Goal: Information Seeking & Learning: Learn about a topic

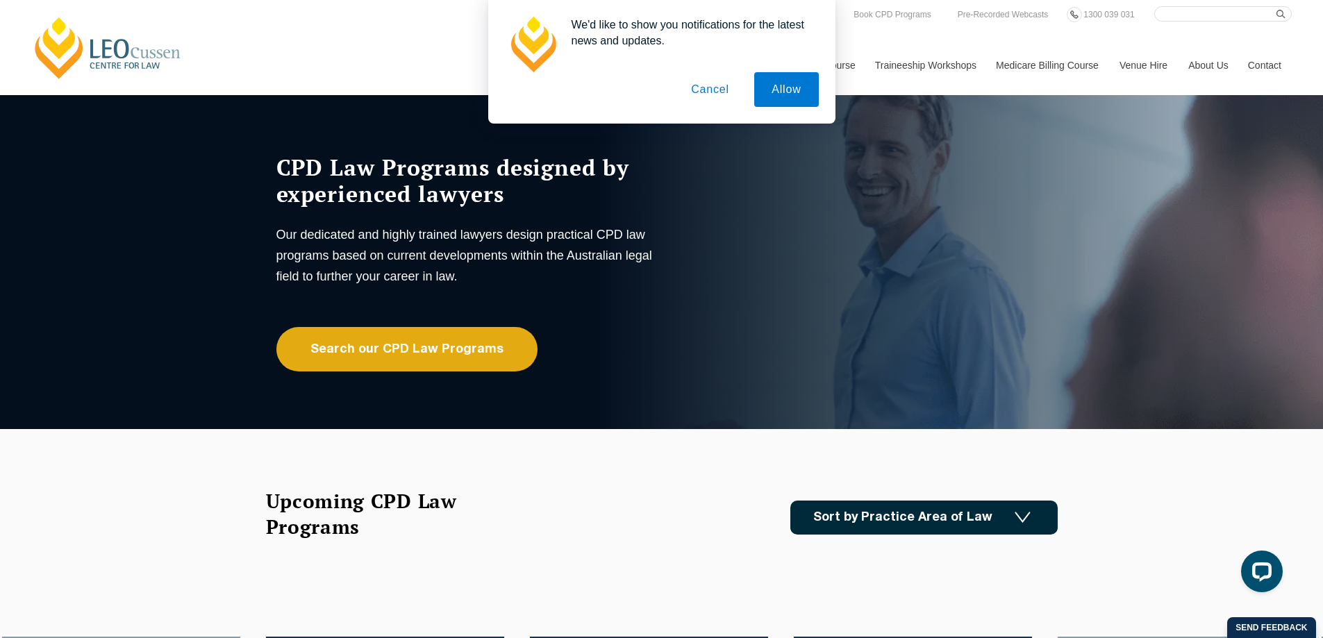
click at [706, 97] on button "Cancel" at bounding box center [710, 89] width 73 height 35
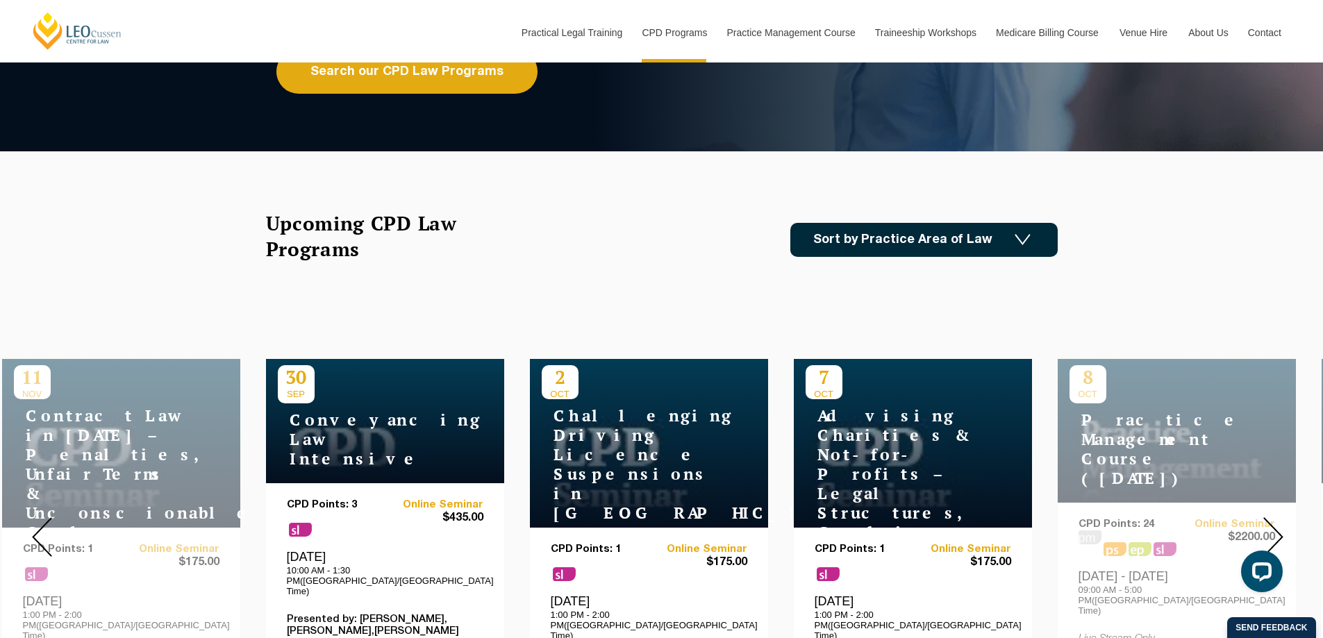
scroll to position [556, 0]
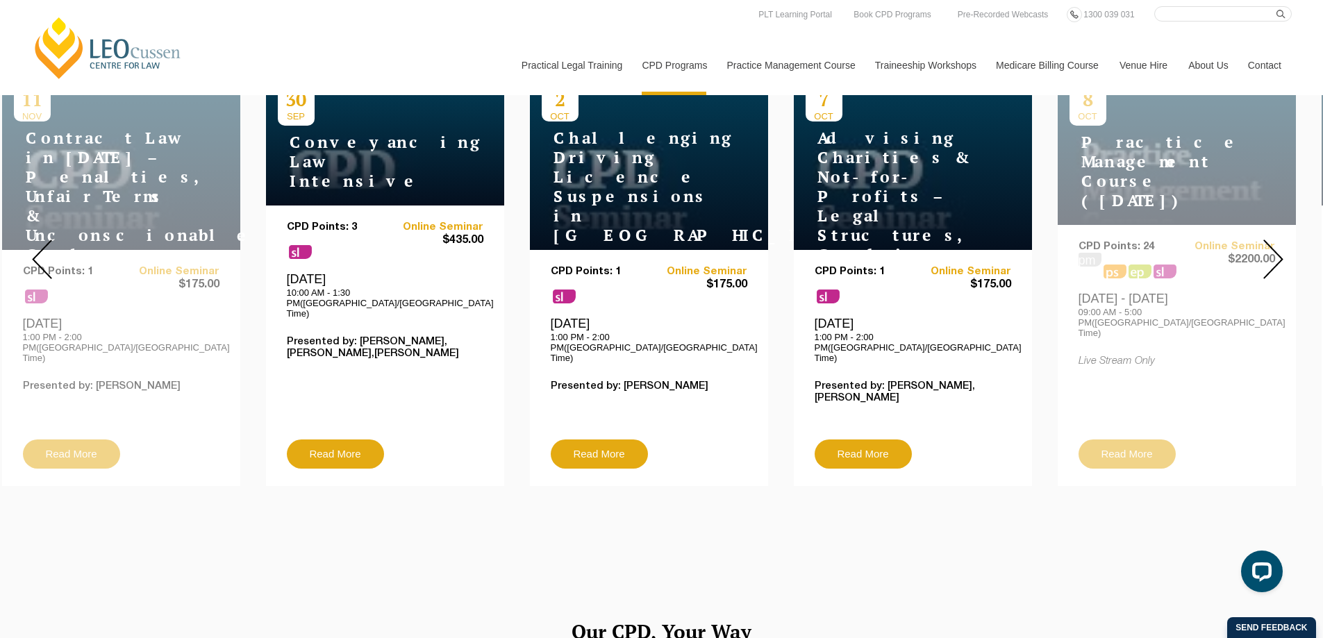
click at [1280, 252] on img at bounding box center [1274, 260] width 20 height 40
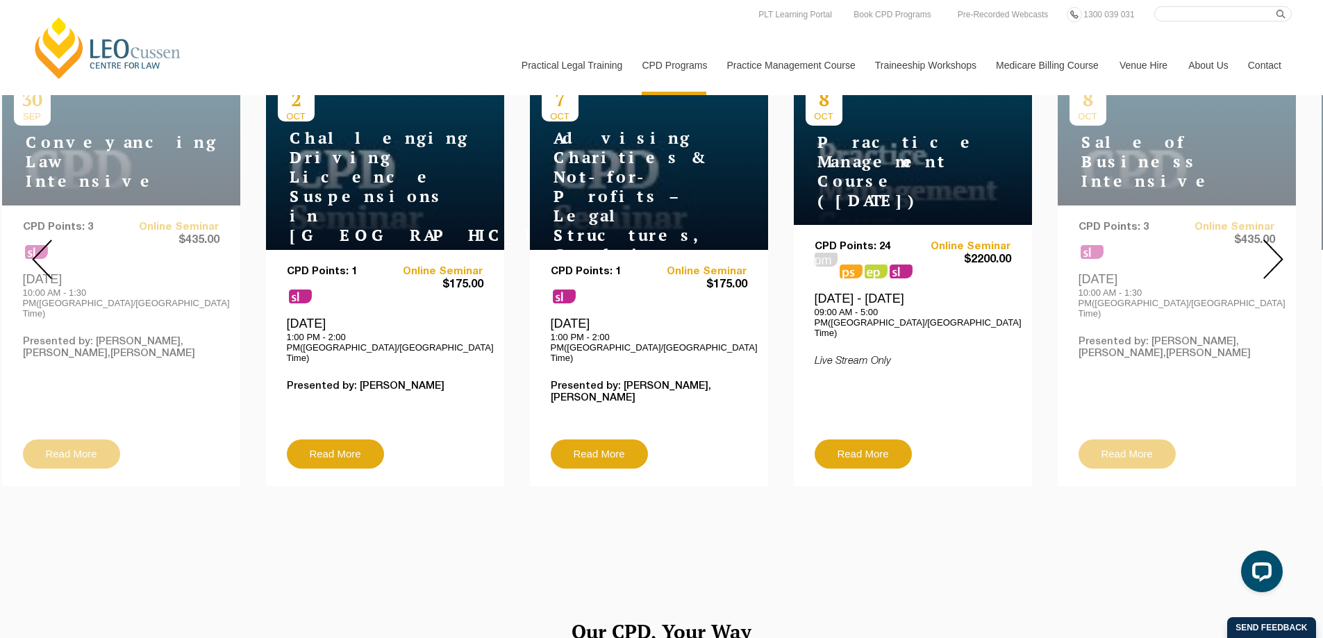
click at [1280, 252] on img at bounding box center [1274, 260] width 20 height 40
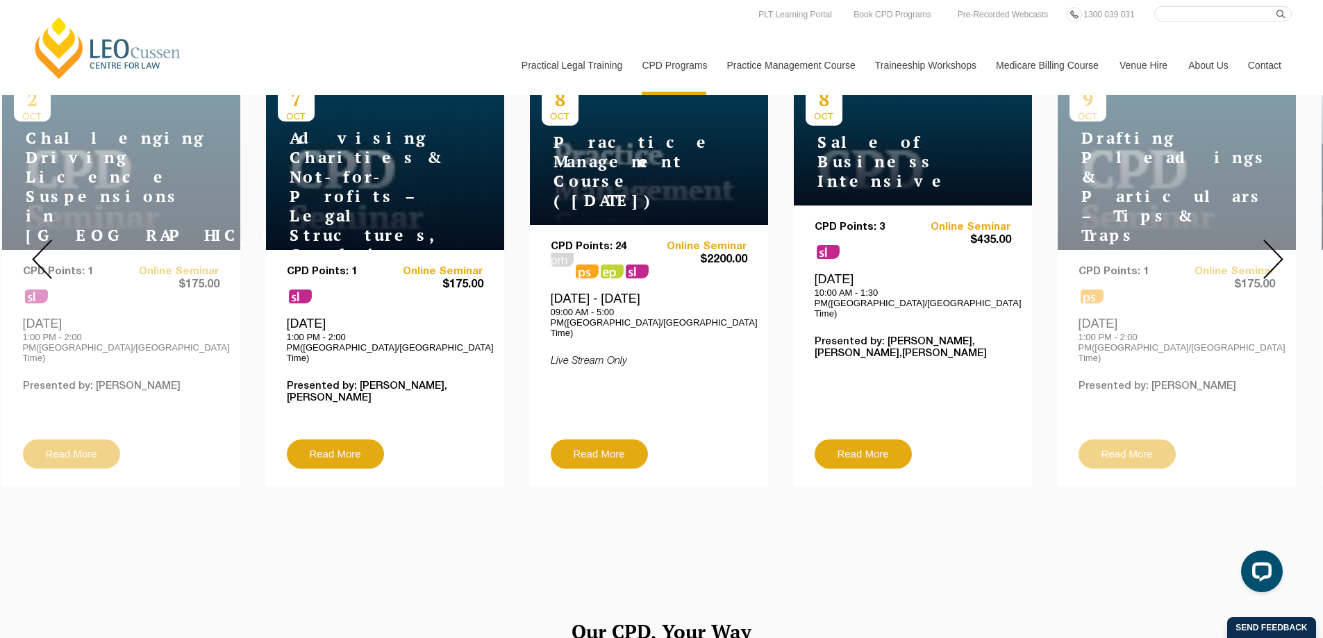
click at [1280, 252] on img at bounding box center [1274, 260] width 20 height 40
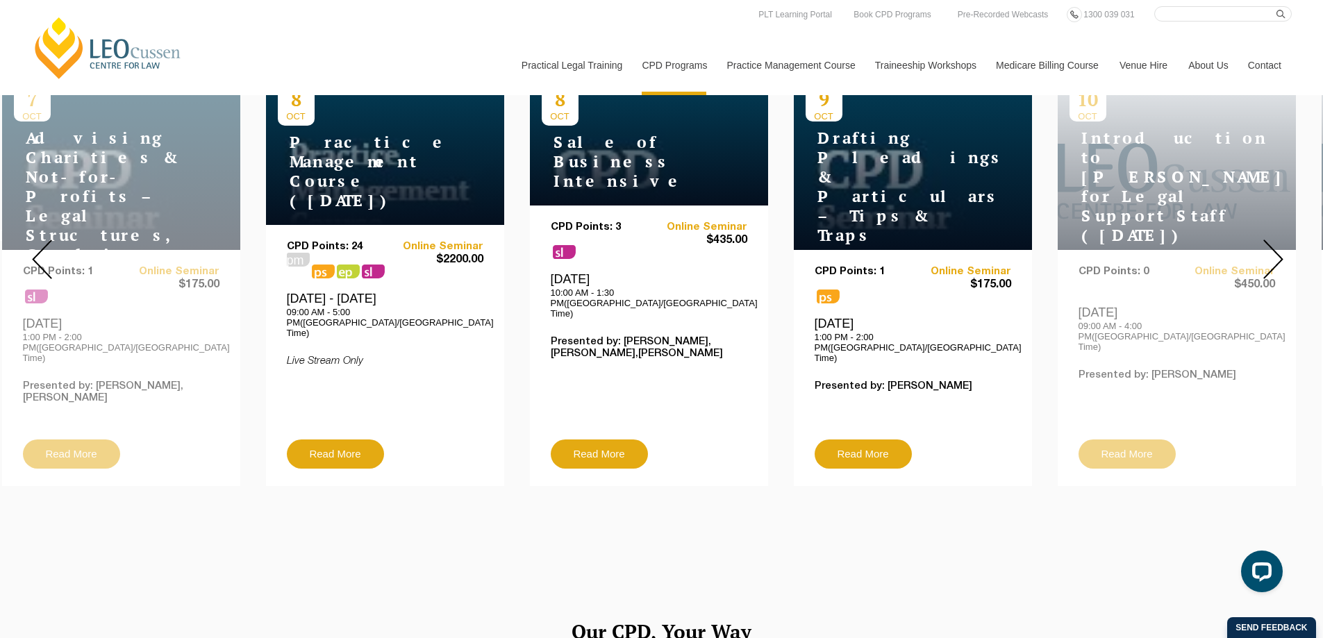
click at [1280, 252] on img at bounding box center [1274, 260] width 20 height 40
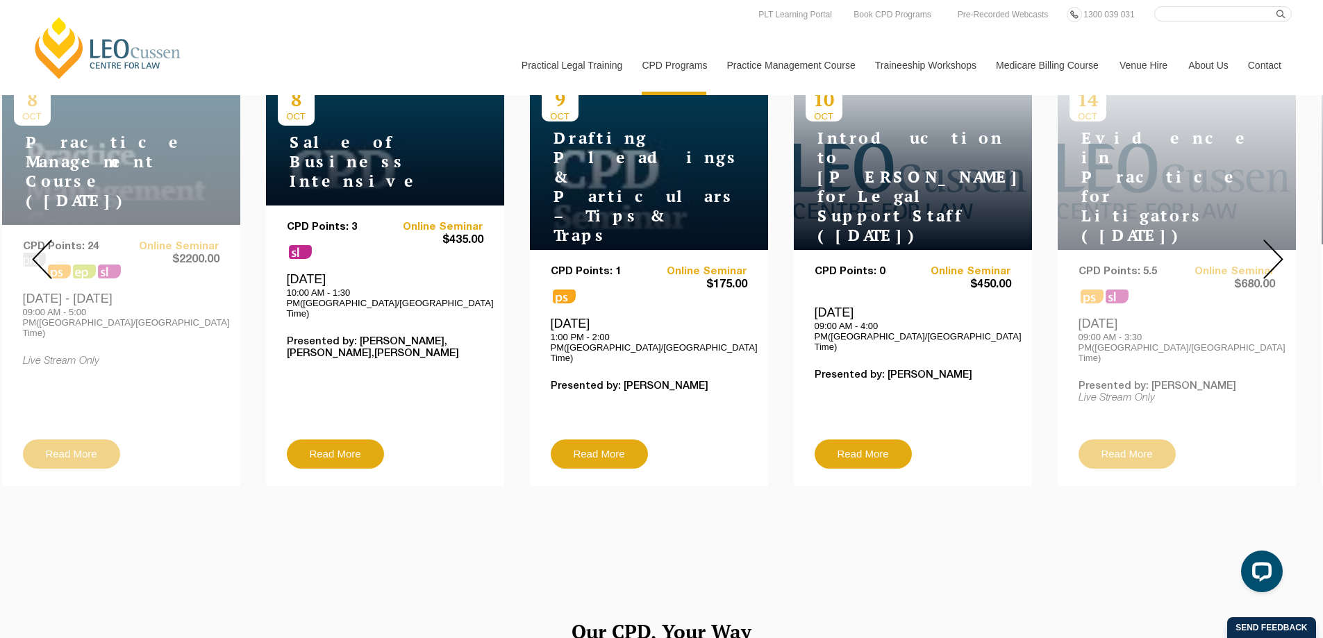
click at [1280, 252] on img at bounding box center [1274, 260] width 20 height 40
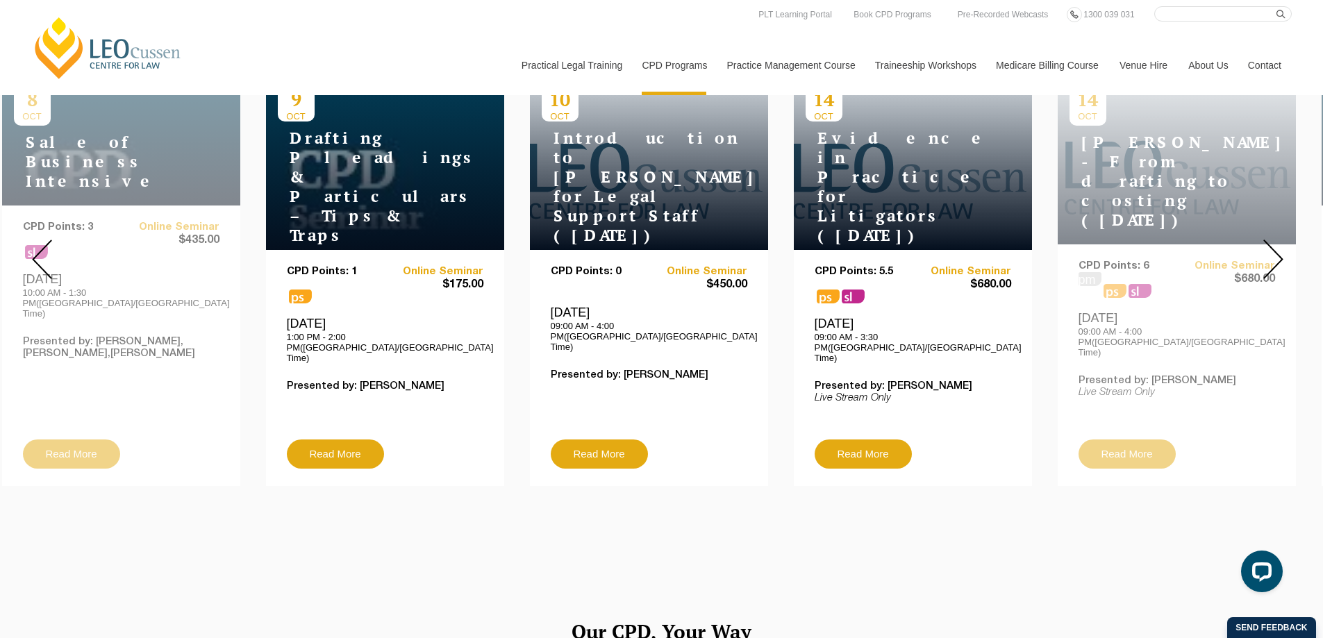
click at [1280, 252] on img at bounding box center [1274, 260] width 20 height 40
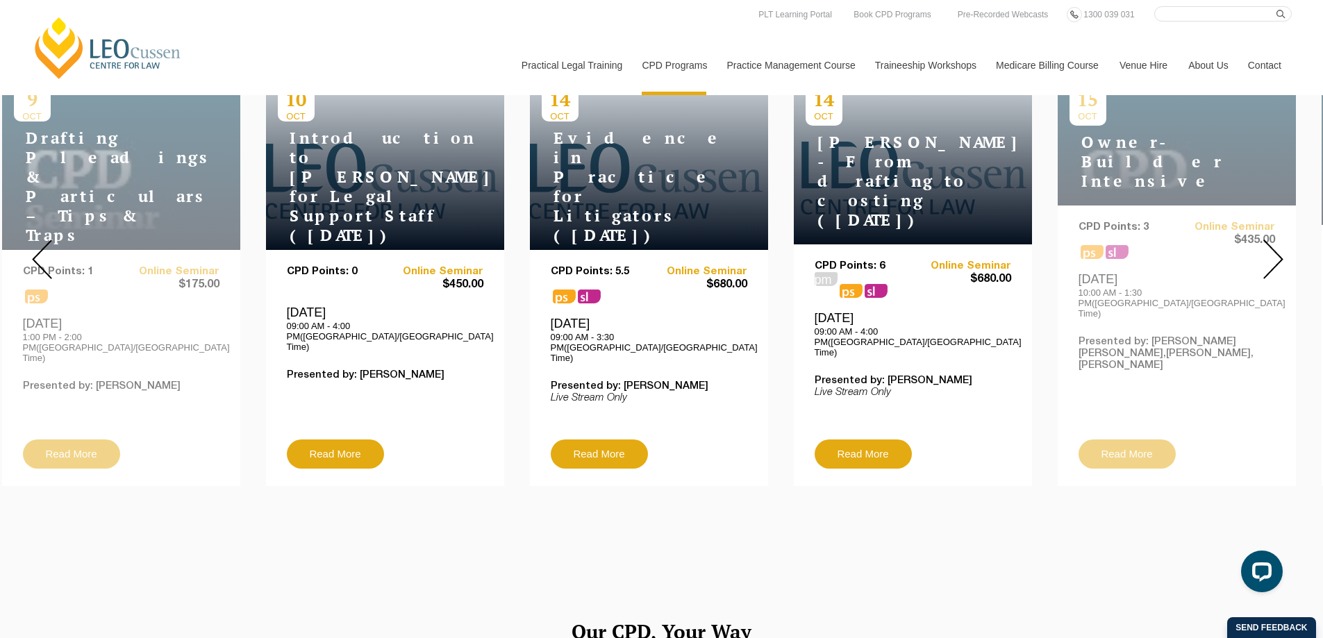
click at [1280, 252] on img at bounding box center [1274, 260] width 20 height 40
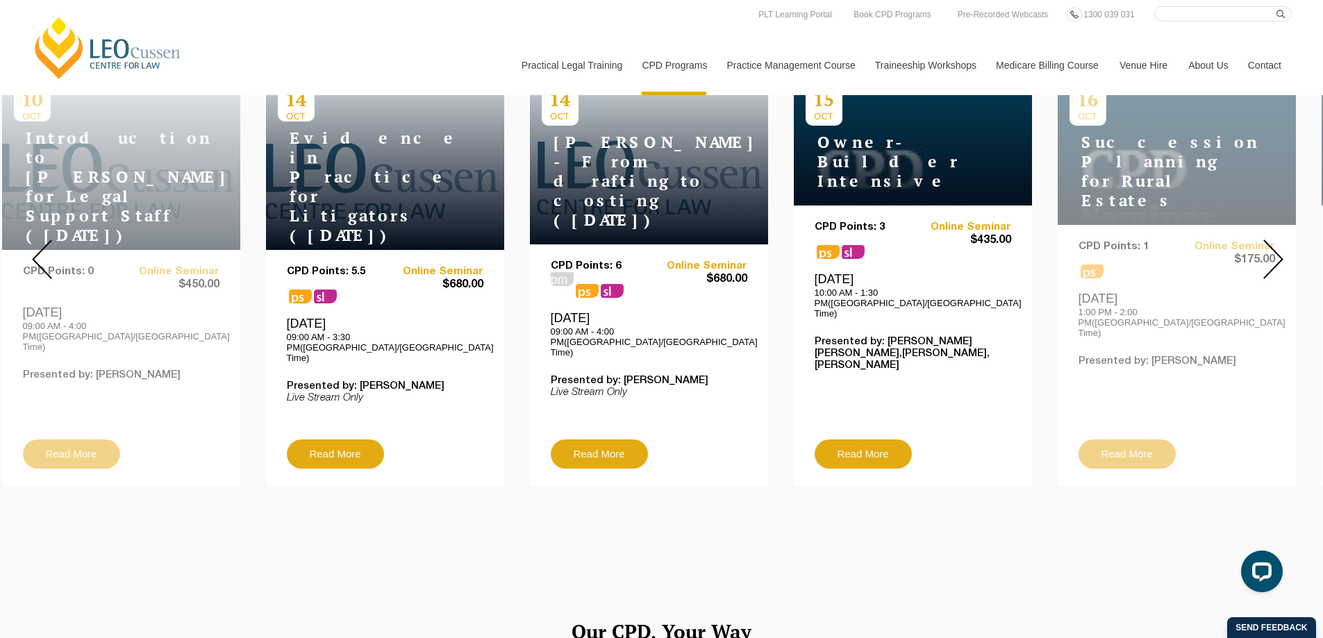
click at [1280, 252] on img at bounding box center [1274, 260] width 20 height 40
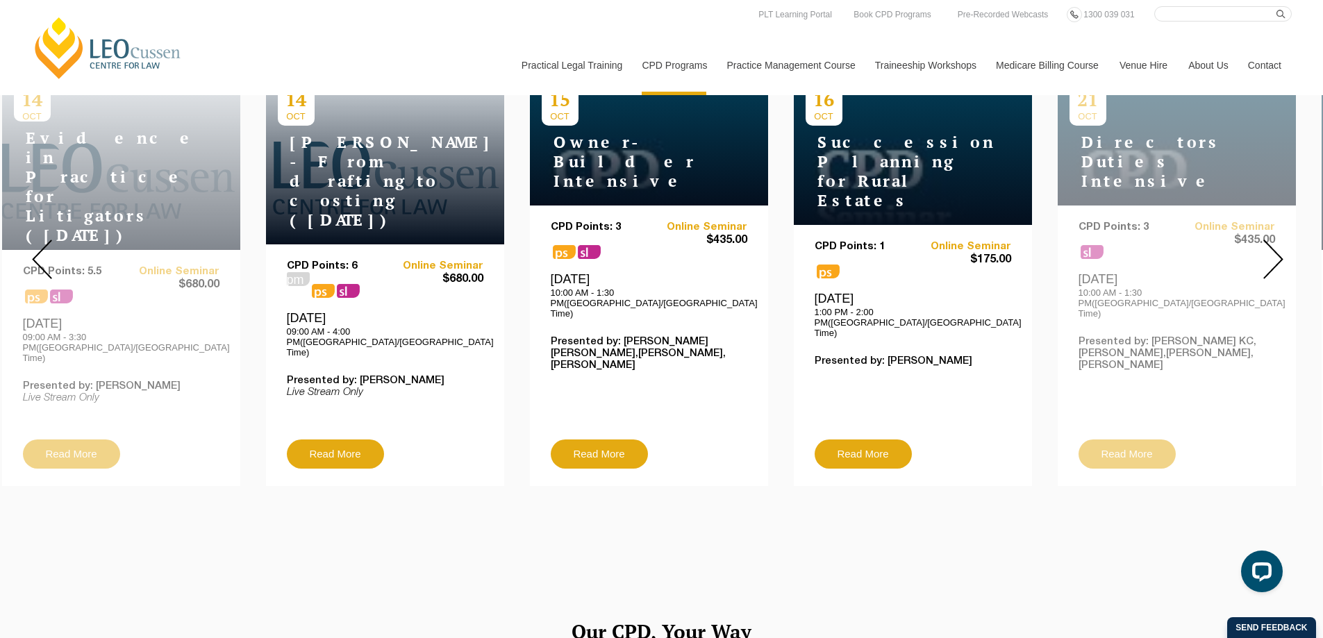
click at [1280, 252] on img at bounding box center [1274, 260] width 20 height 40
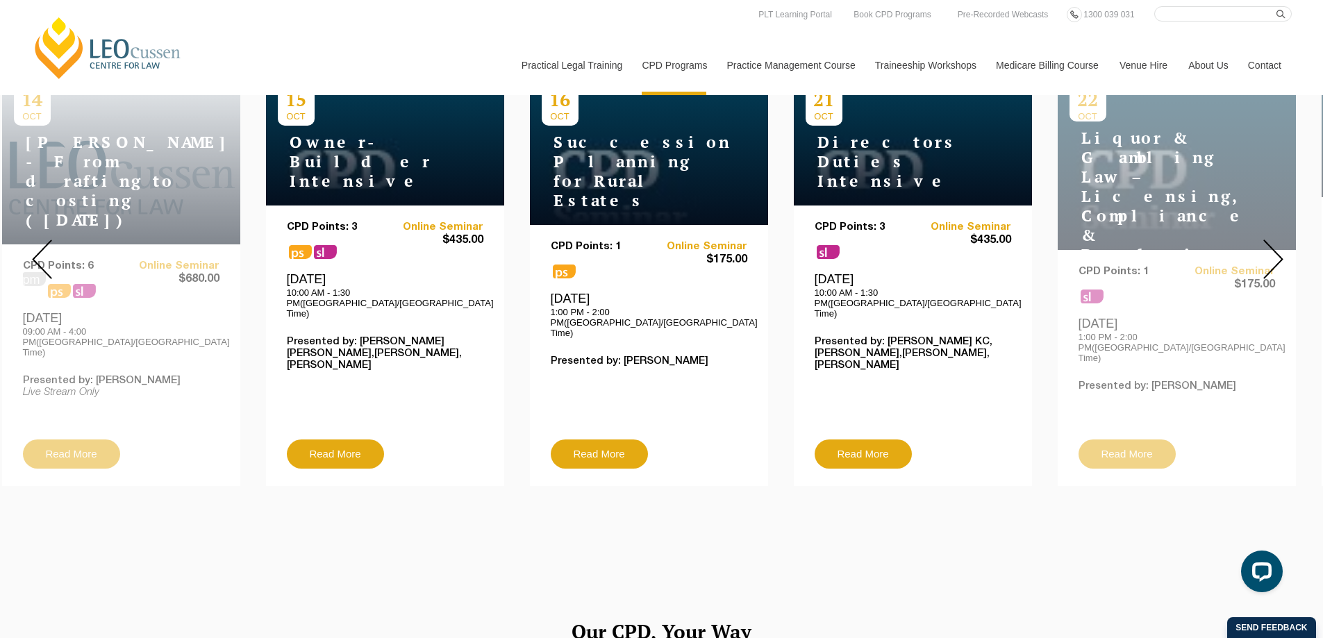
click at [1280, 252] on img at bounding box center [1274, 260] width 20 height 40
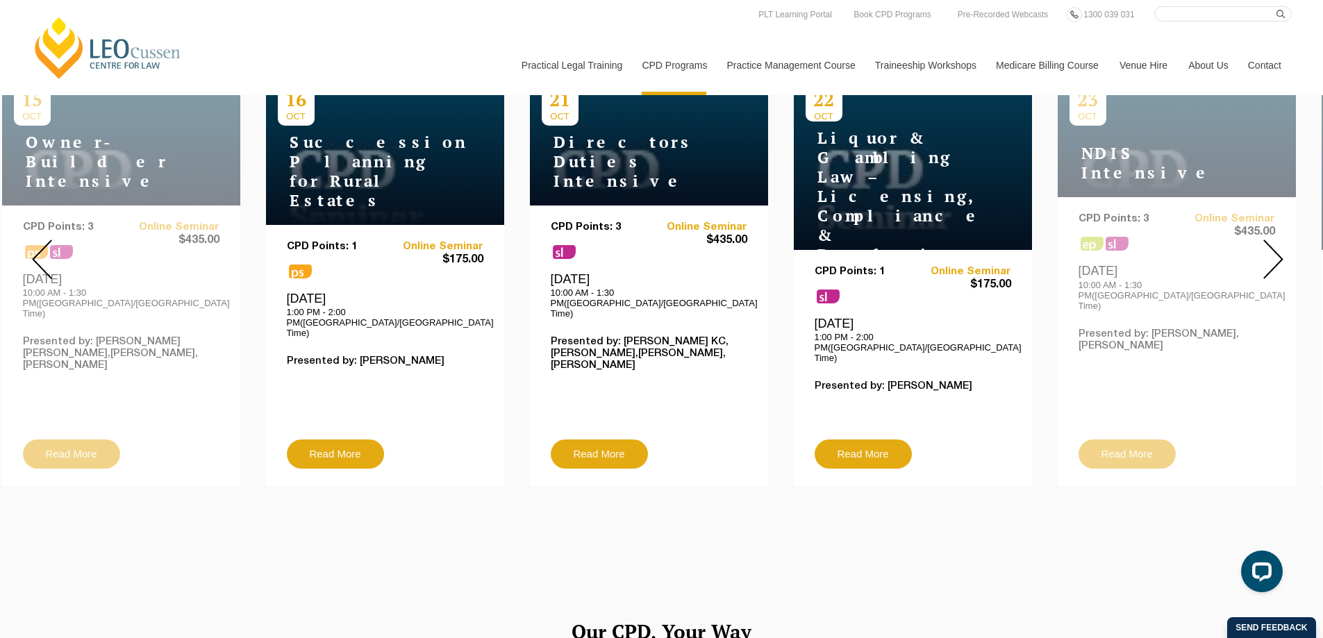
click at [1280, 252] on img at bounding box center [1274, 260] width 20 height 40
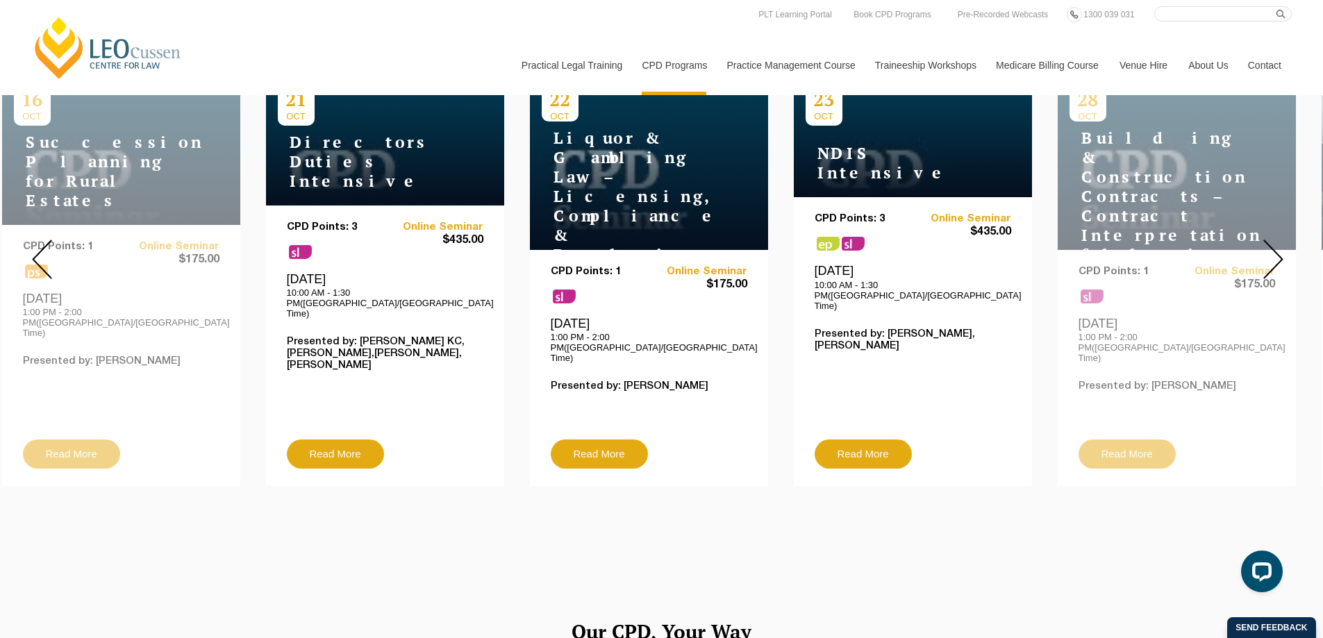
click at [1280, 252] on img at bounding box center [1274, 260] width 20 height 40
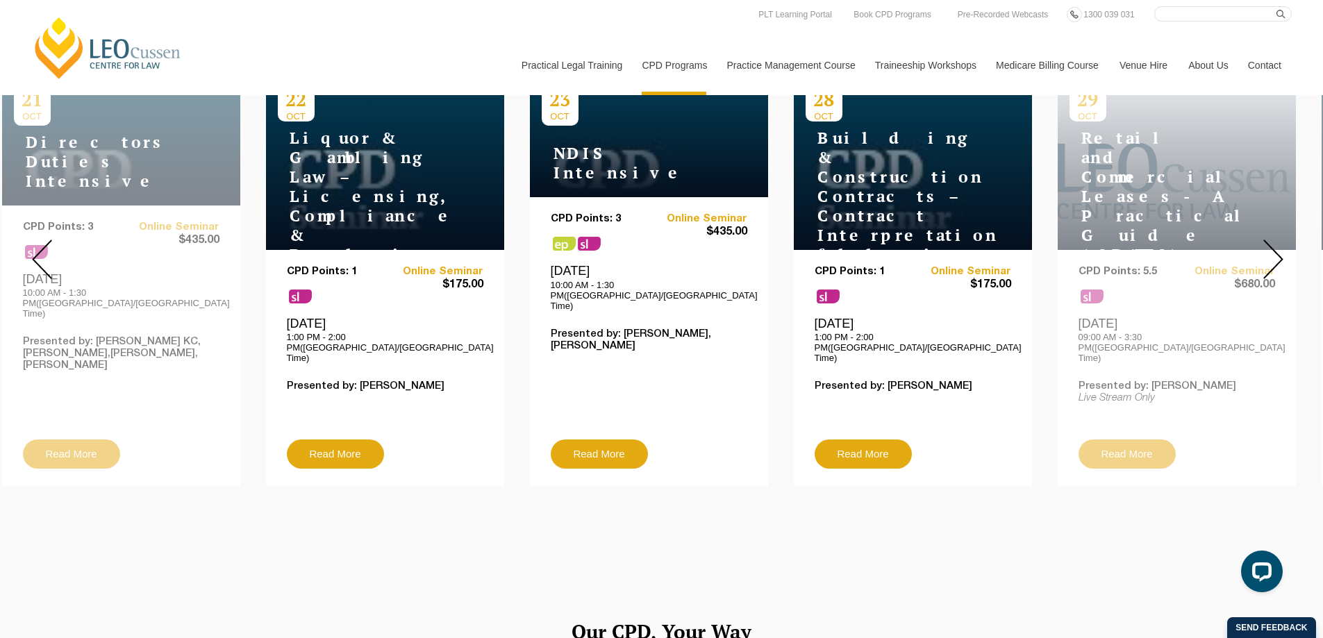
click at [1280, 252] on img at bounding box center [1274, 260] width 20 height 40
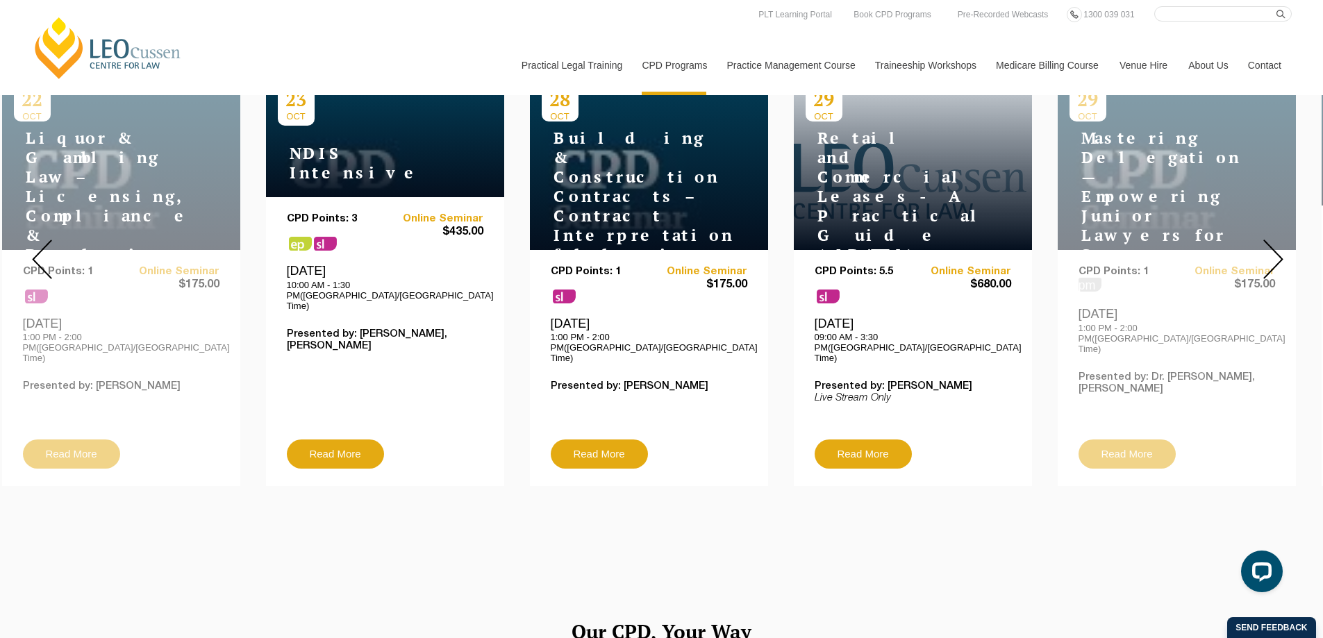
click at [1280, 252] on img at bounding box center [1274, 260] width 20 height 40
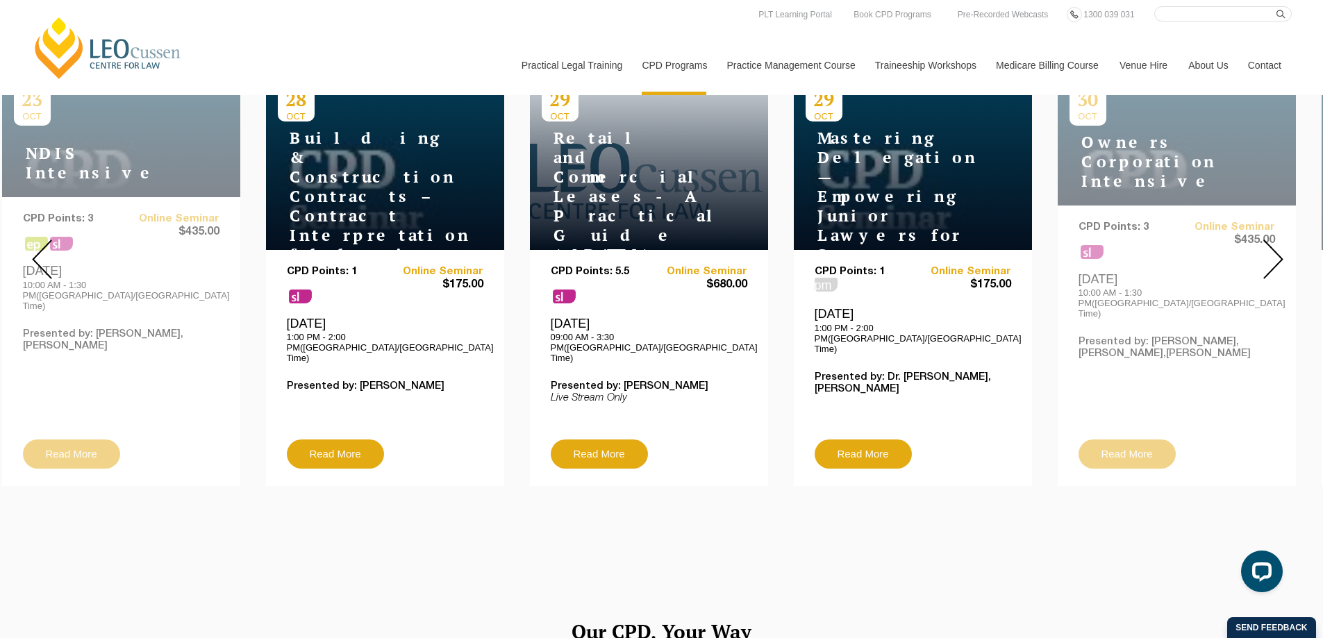
click at [1280, 252] on img at bounding box center [1274, 260] width 20 height 40
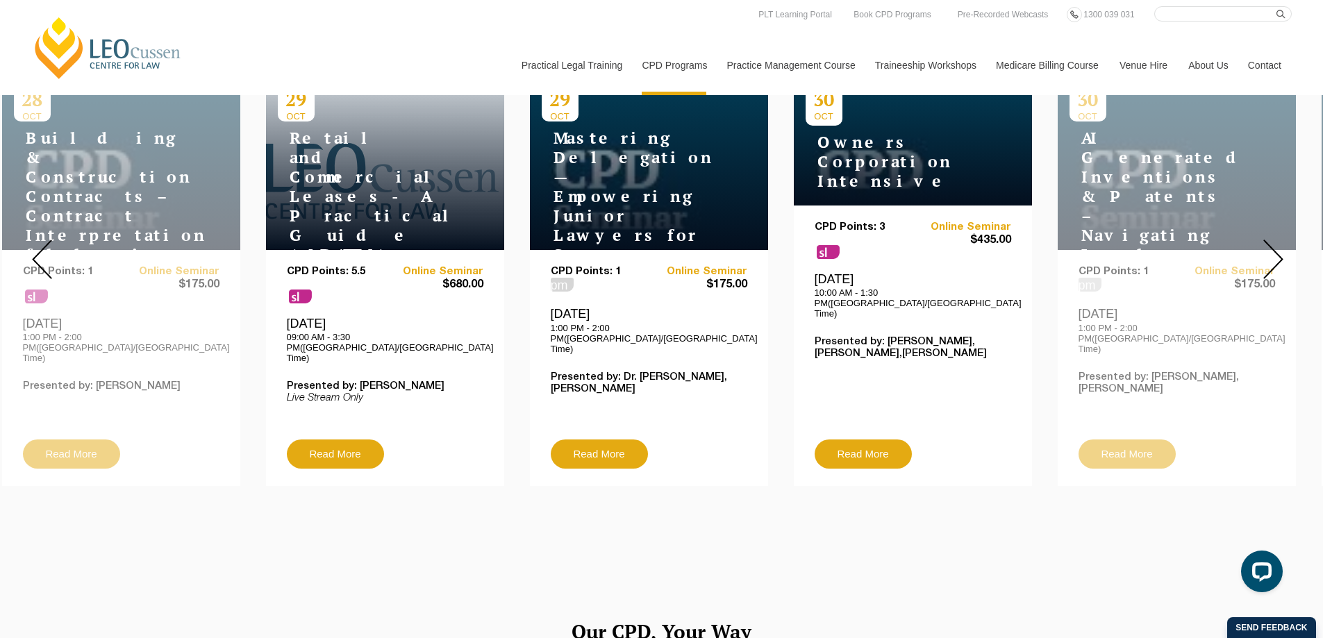
click at [1280, 246] on img at bounding box center [1274, 260] width 20 height 40
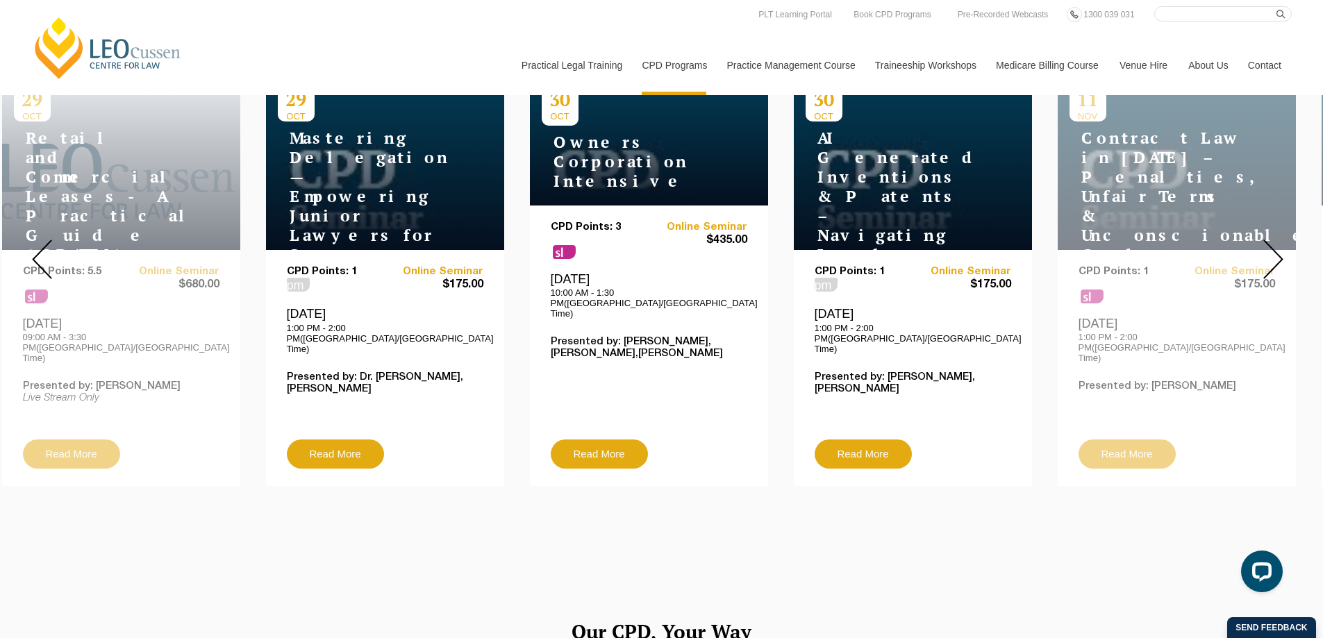
click at [1281, 245] on img at bounding box center [1274, 260] width 20 height 40
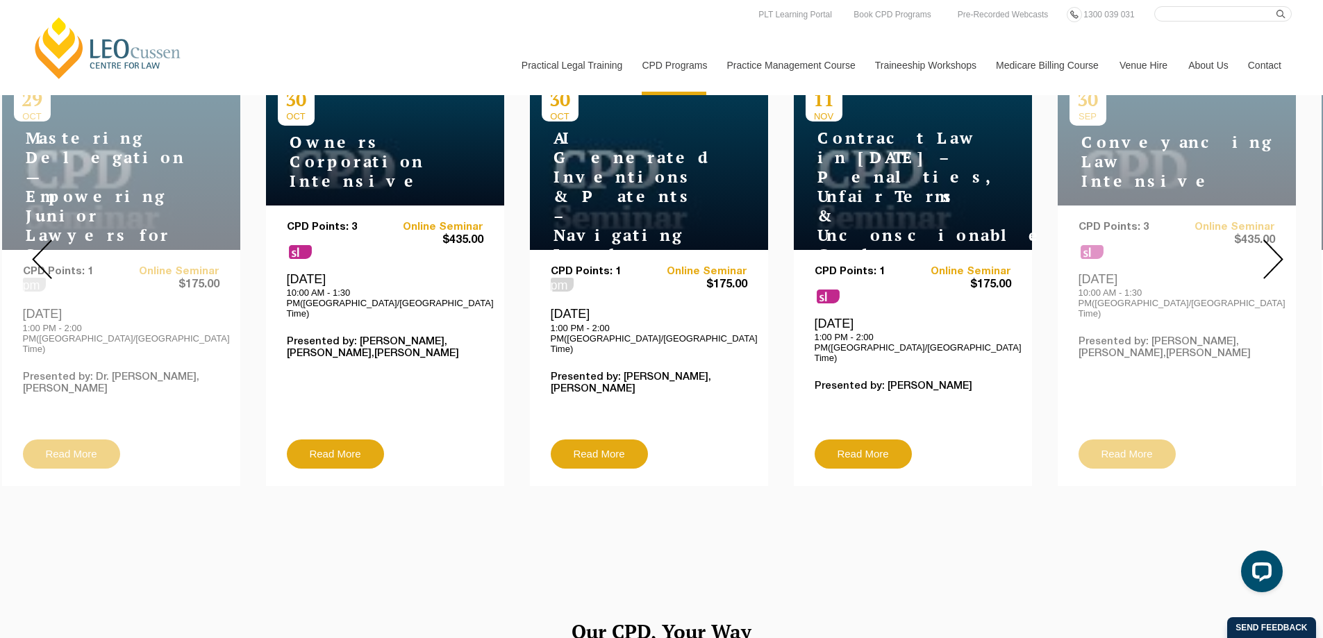
click at [1270, 252] on img at bounding box center [1274, 260] width 20 height 40
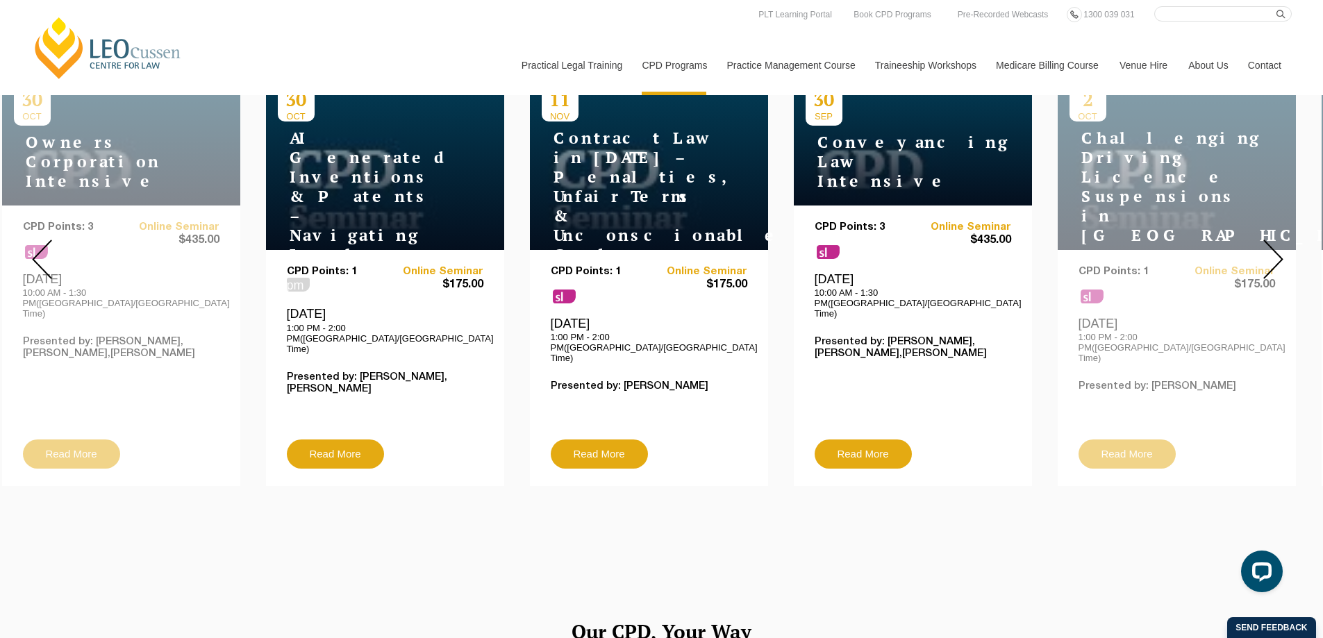
click at [1270, 252] on img at bounding box center [1274, 260] width 20 height 40
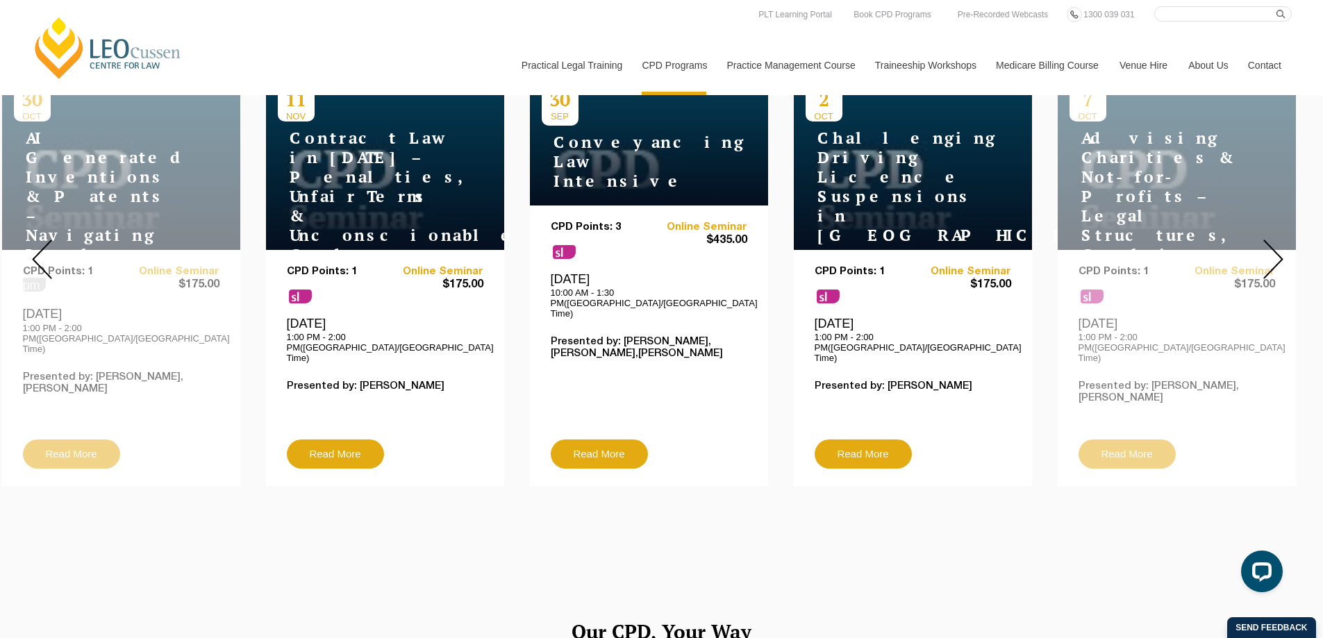
click at [1291, 243] on div at bounding box center [1273, 259] width 100 height 474
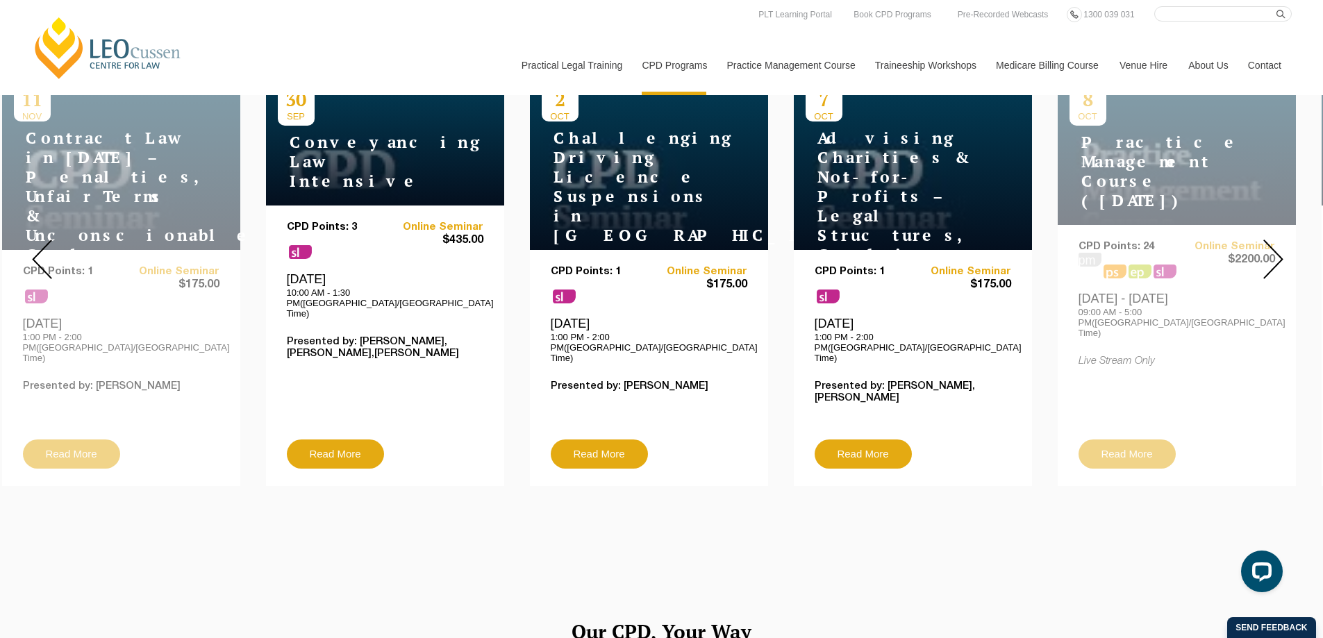
click at [1288, 246] on div at bounding box center [1273, 259] width 100 height 474
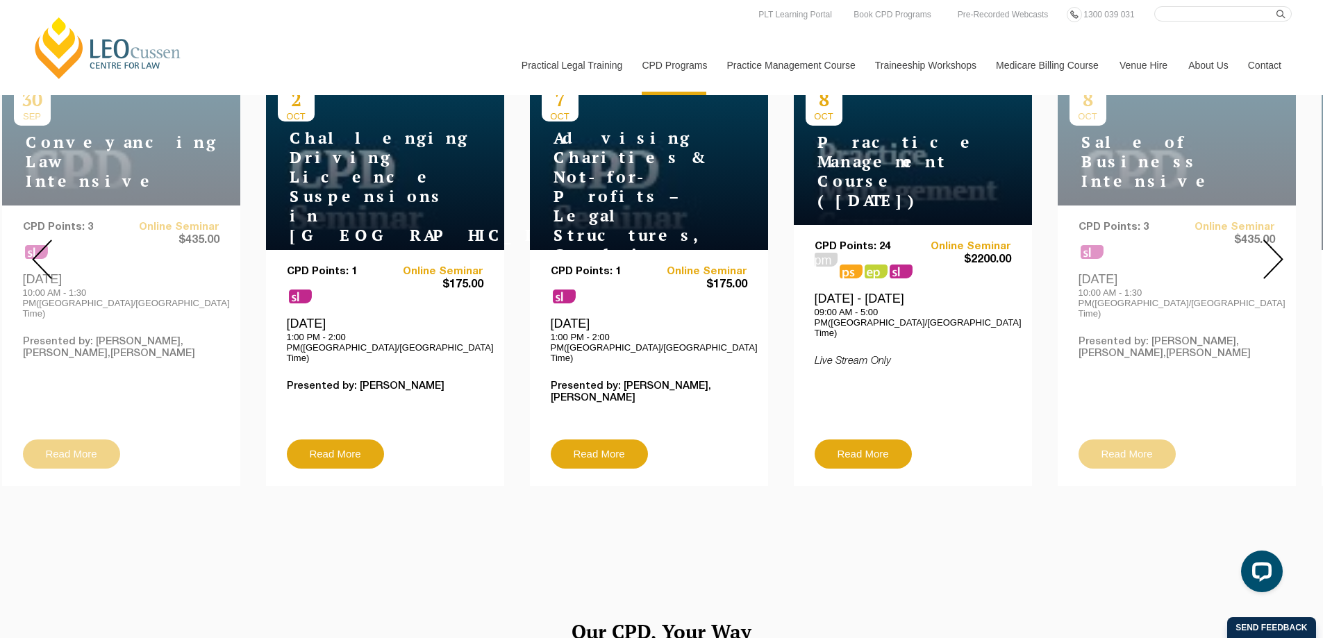
click at [1288, 246] on div at bounding box center [1273, 259] width 100 height 474
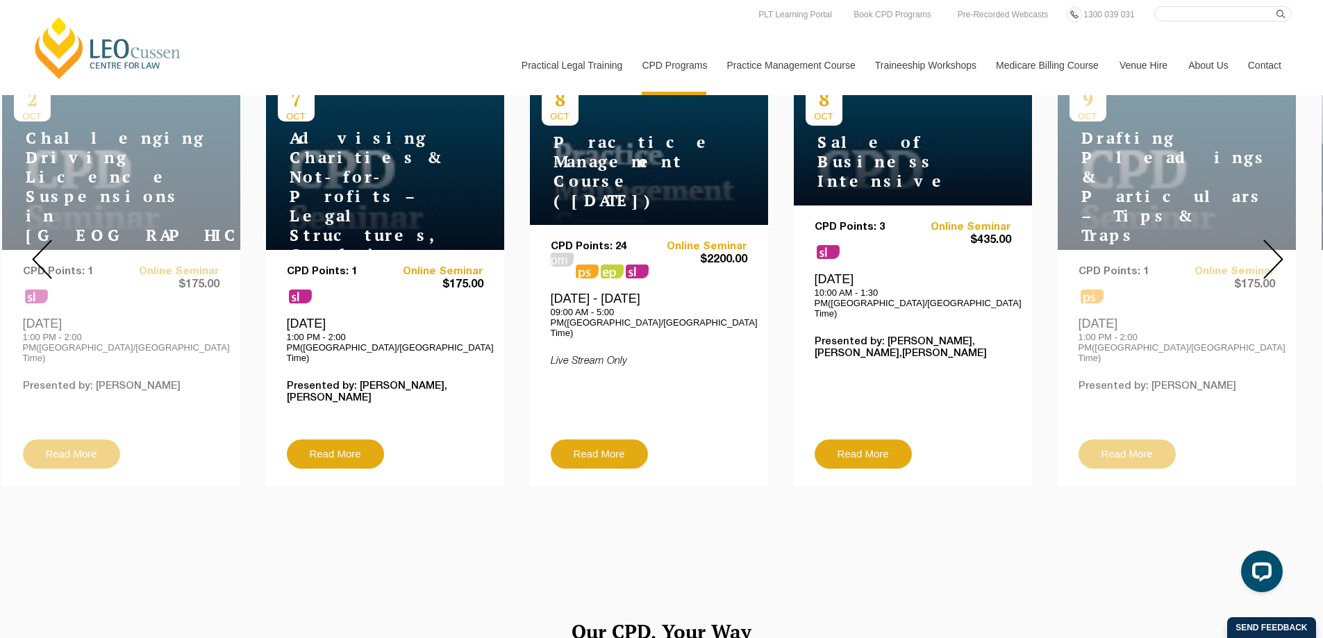
click at [1288, 246] on div at bounding box center [1273, 259] width 100 height 474
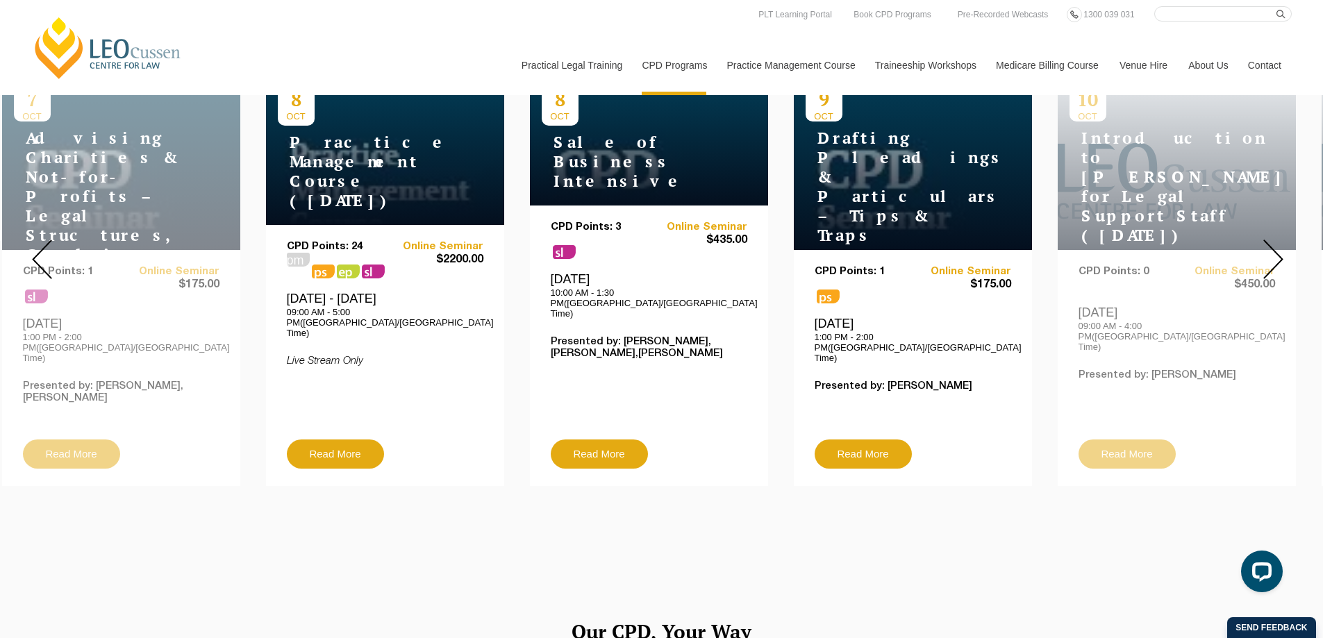
click at [1288, 246] on div at bounding box center [1273, 259] width 100 height 474
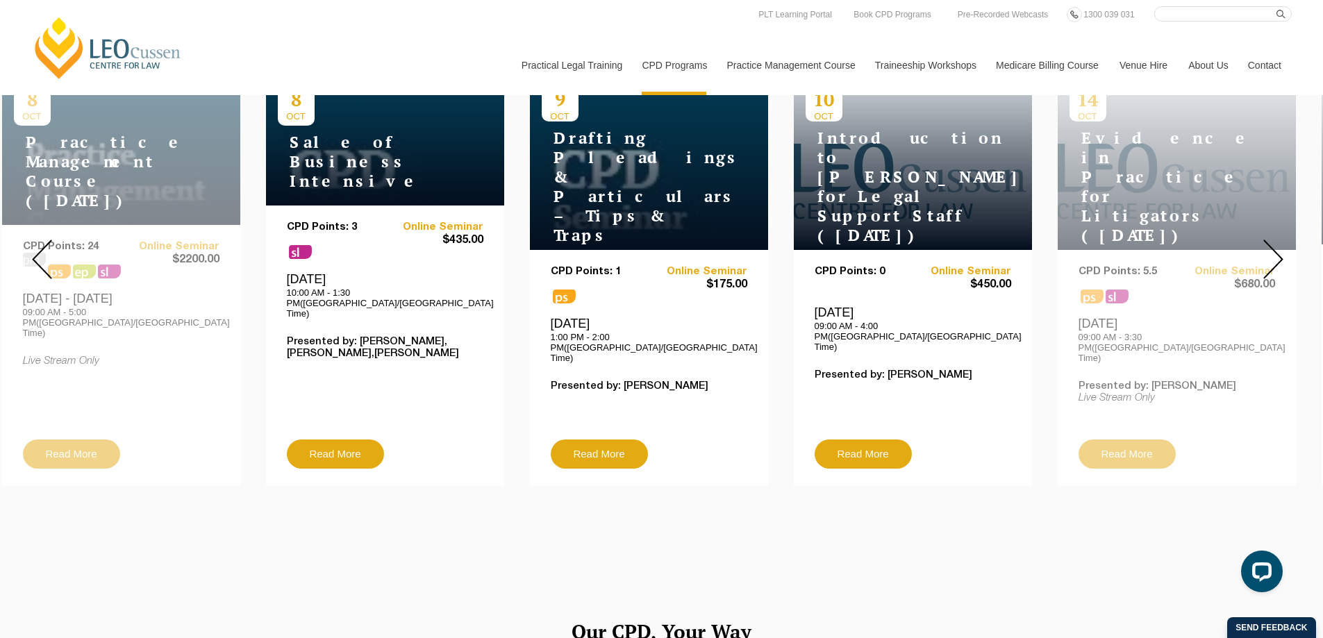
click at [1288, 246] on div at bounding box center [1273, 259] width 100 height 474
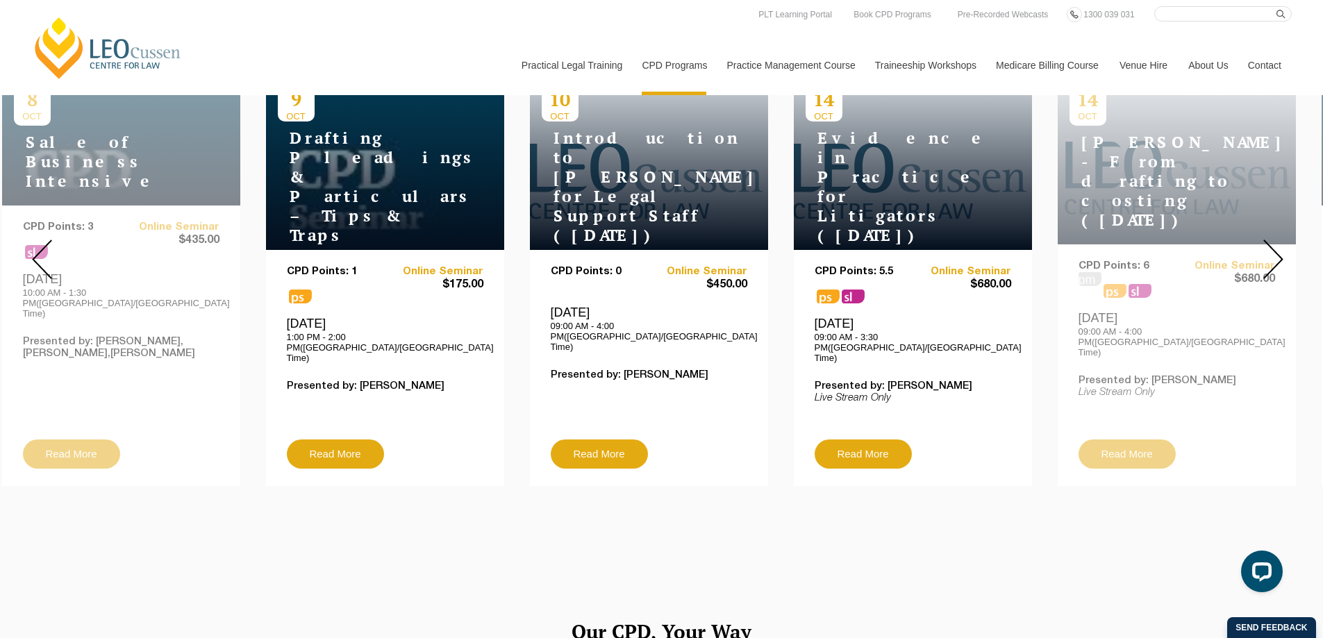
click at [1288, 246] on div at bounding box center [1273, 259] width 100 height 474
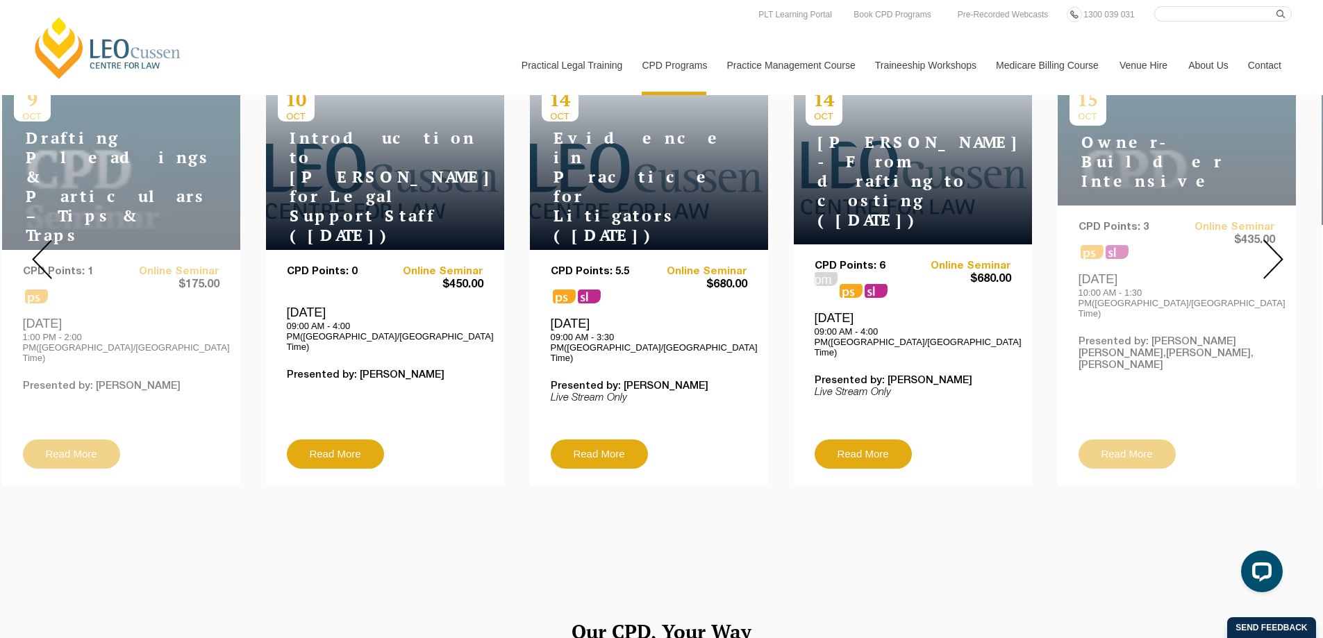
click at [1288, 246] on div at bounding box center [1273, 259] width 100 height 474
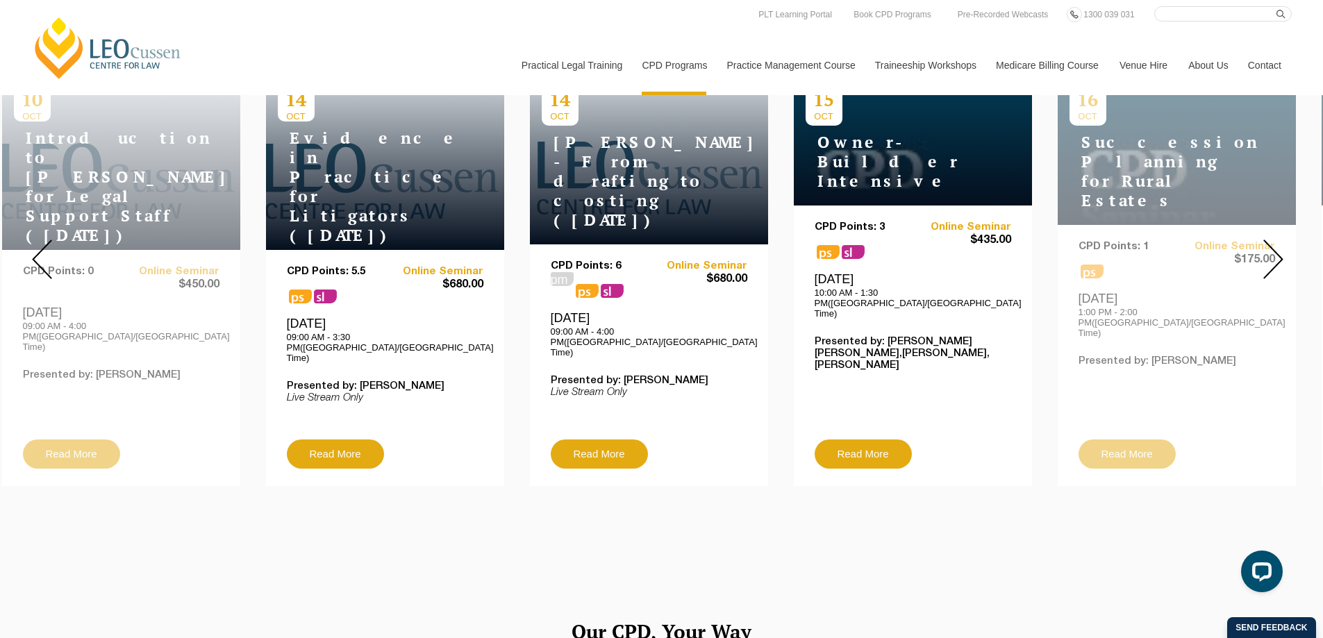
click at [1287, 249] on div at bounding box center [1273, 259] width 100 height 474
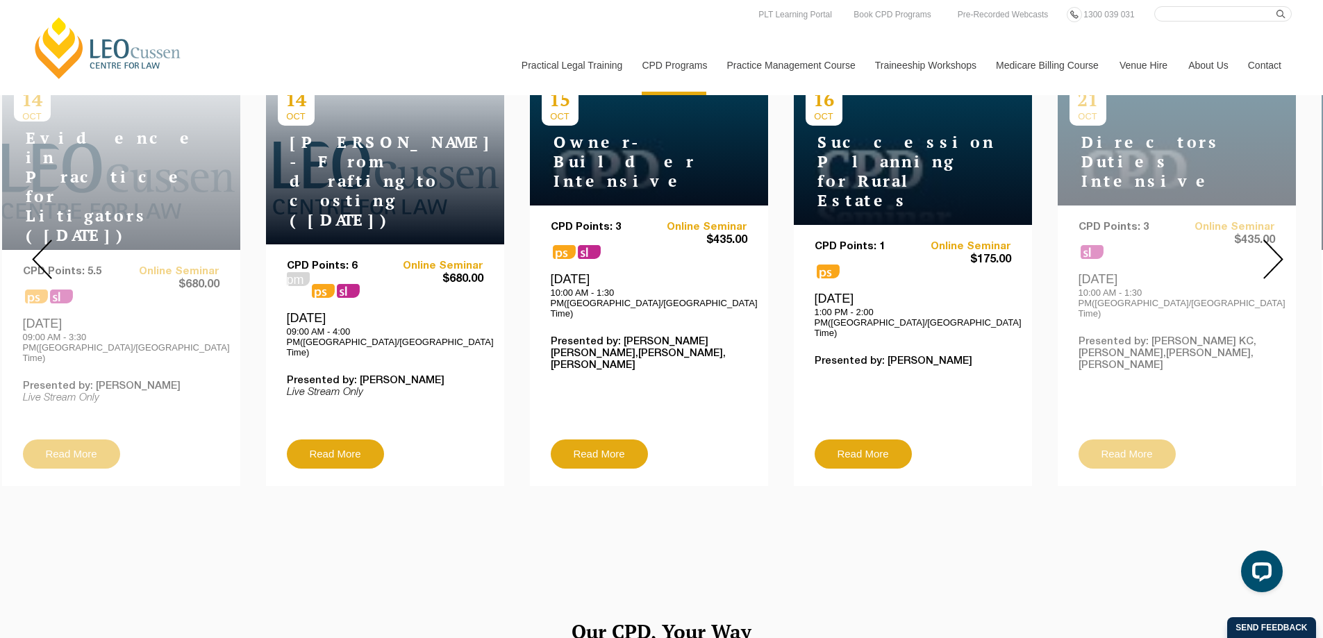
click at [1287, 249] on div at bounding box center [1273, 259] width 100 height 474
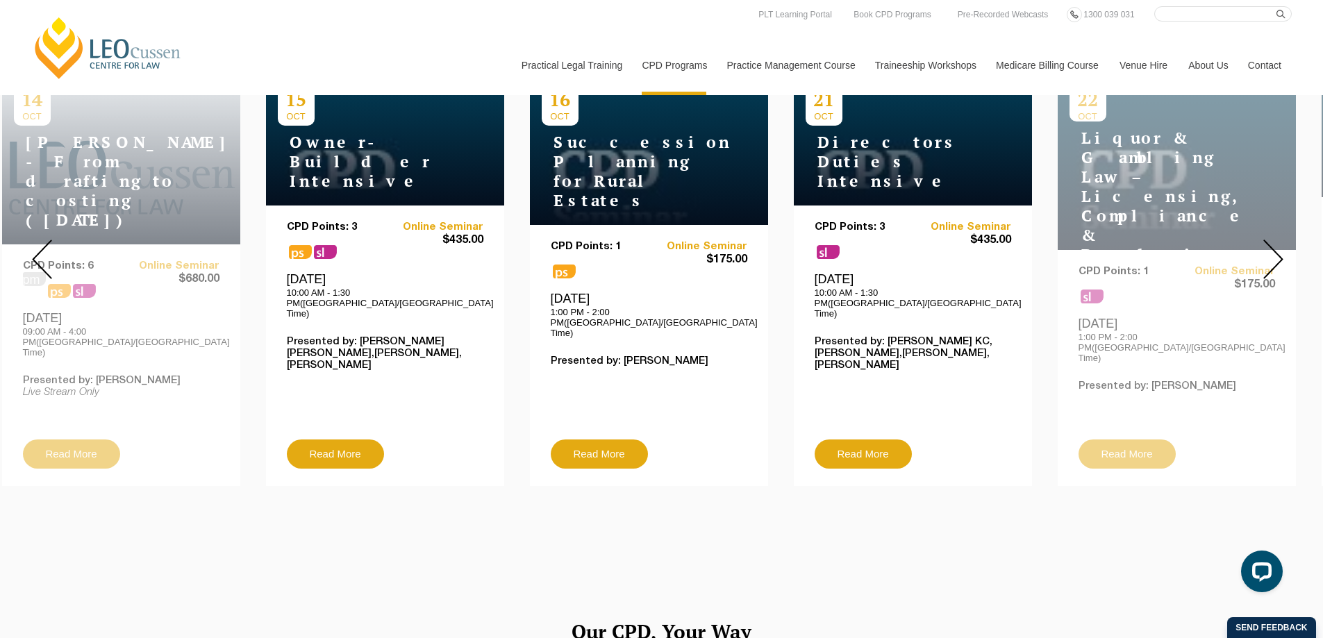
click at [1287, 249] on div at bounding box center [1273, 259] width 100 height 474
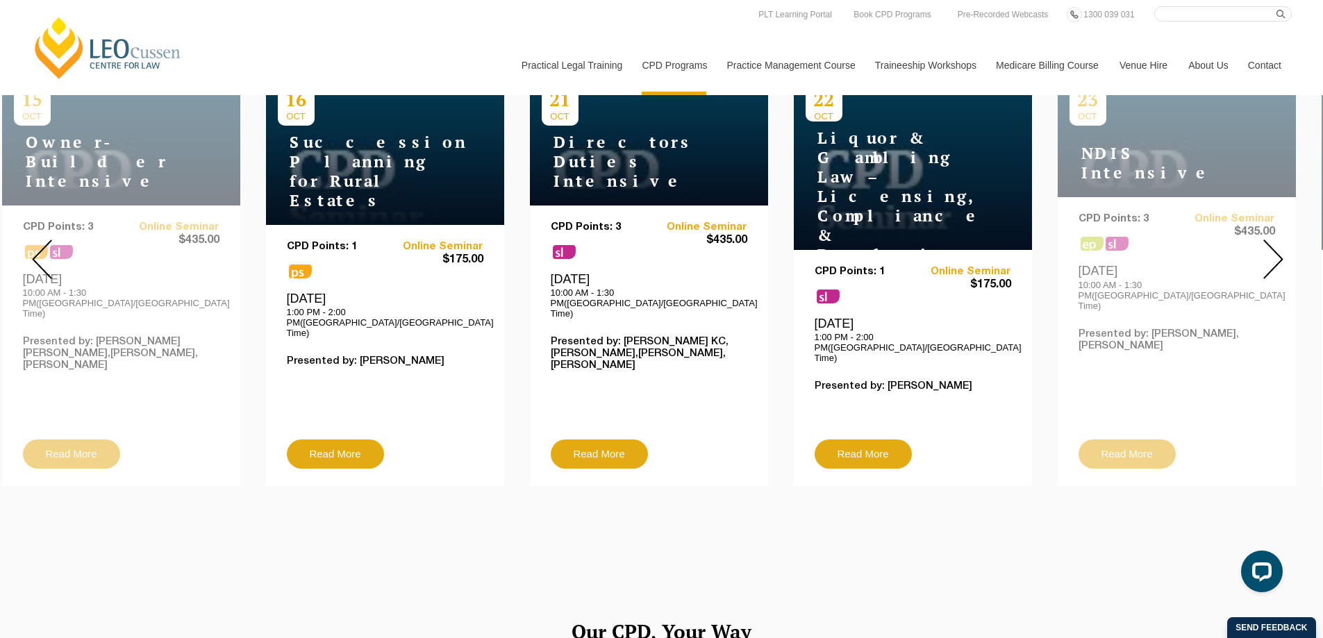
click at [1286, 249] on div at bounding box center [1273, 259] width 100 height 474
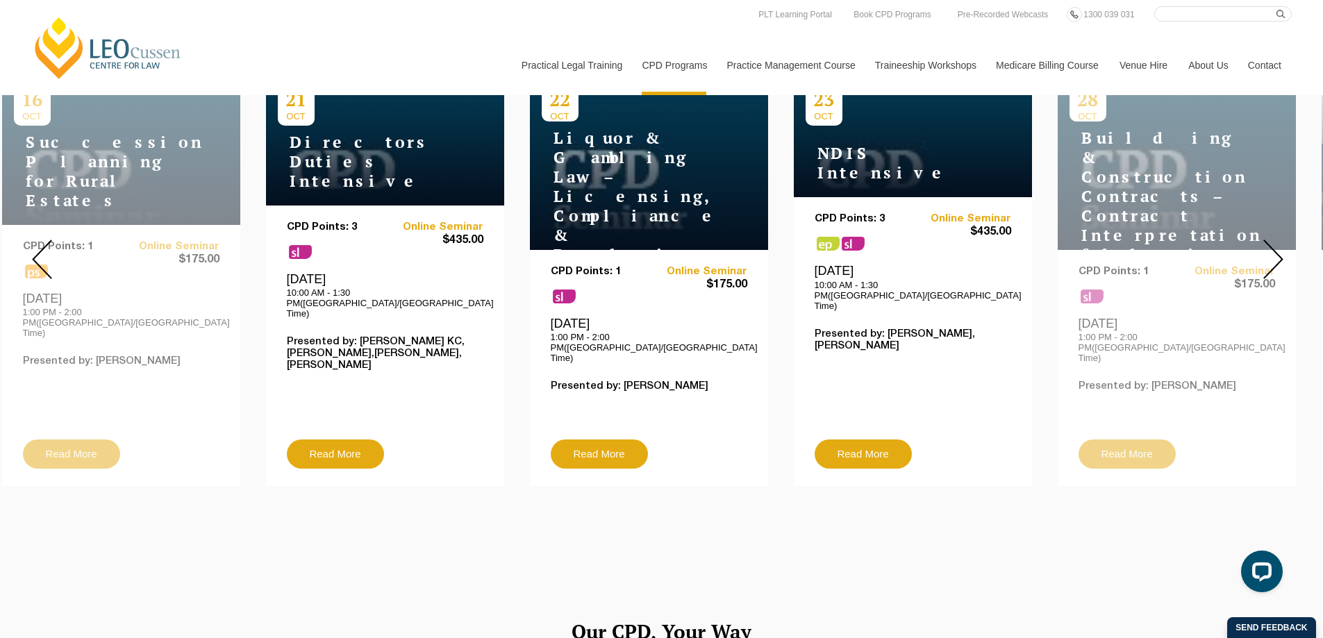
click at [1283, 248] on img at bounding box center [1274, 260] width 20 height 40
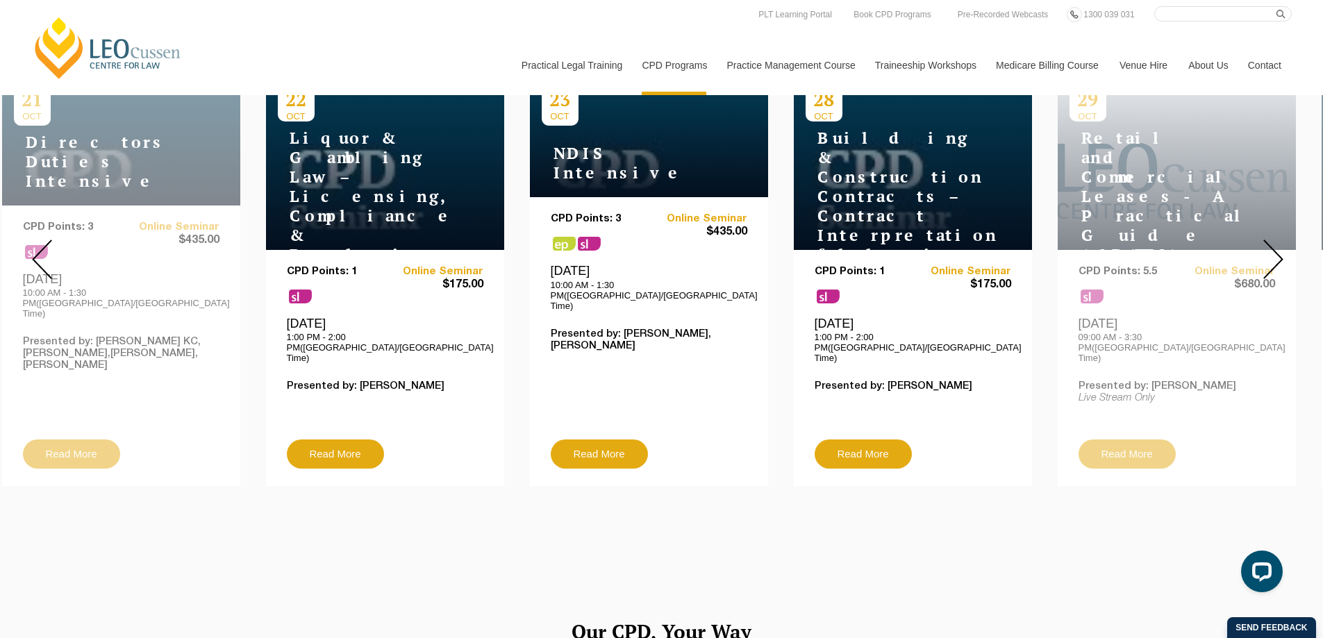
click at [1283, 248] on img at bounding box center [1274, 260] width 20 height 40
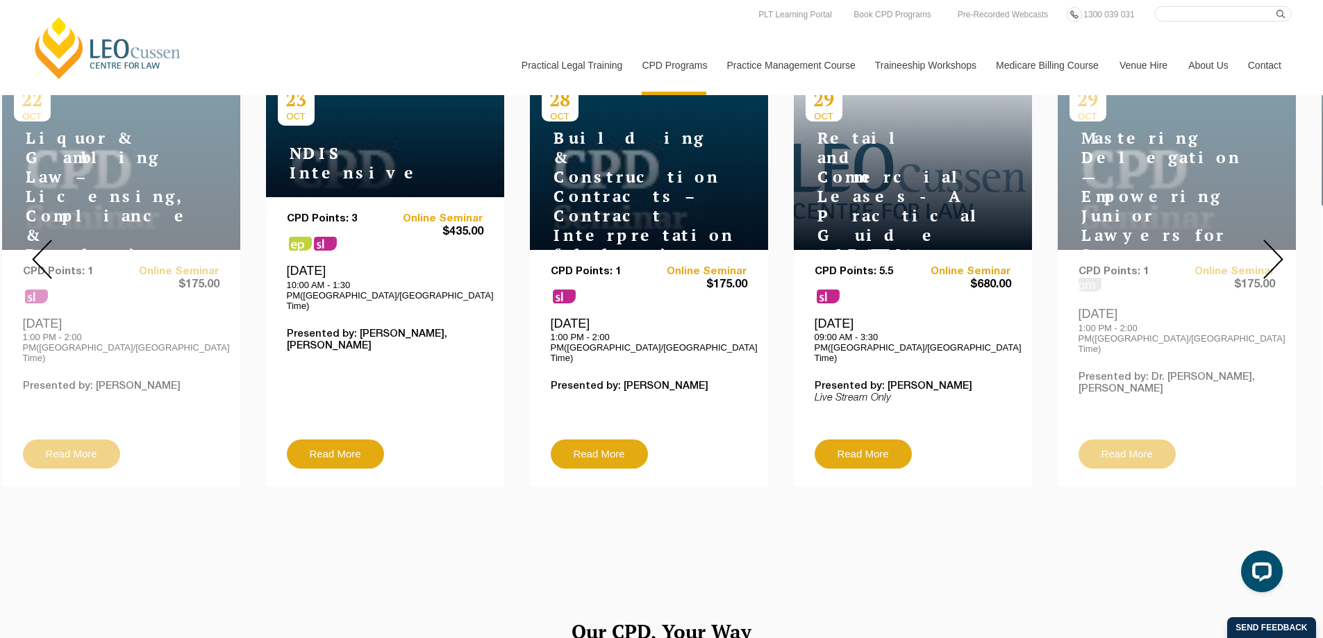
click at [1283, 248] on img at bounding box center [1274, 260] width 20 height 40
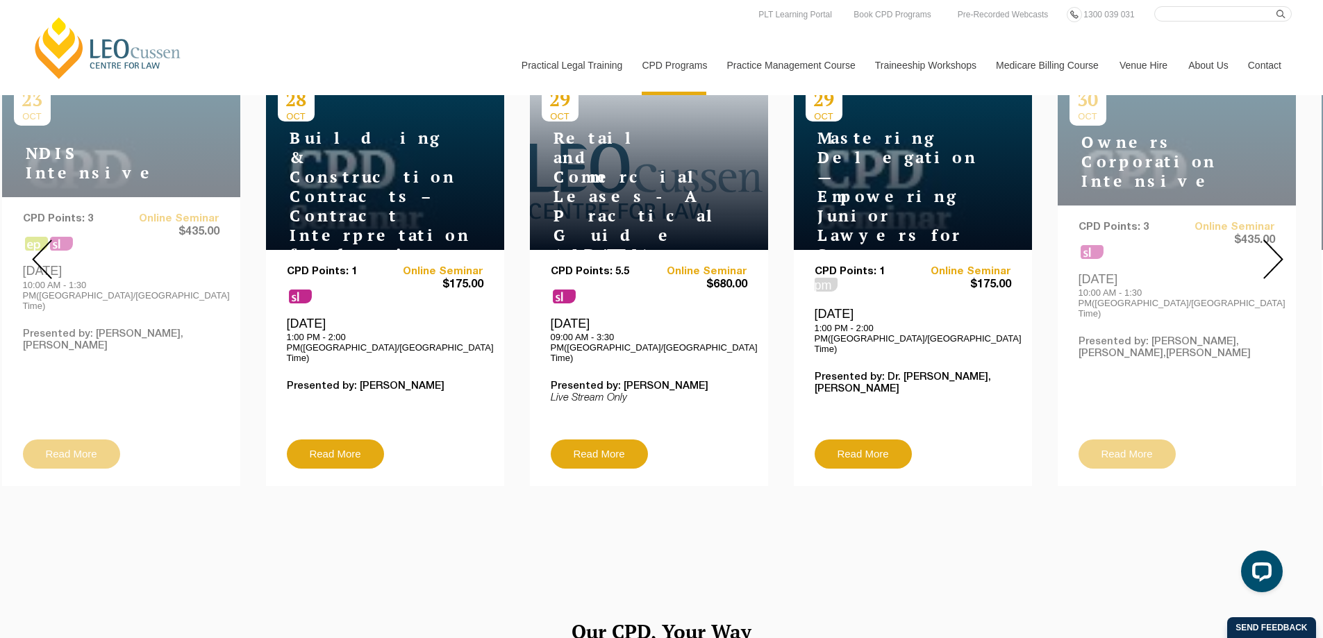
click at [1283, 248] on img at bounding box center [1274, 260] width 20 height 40
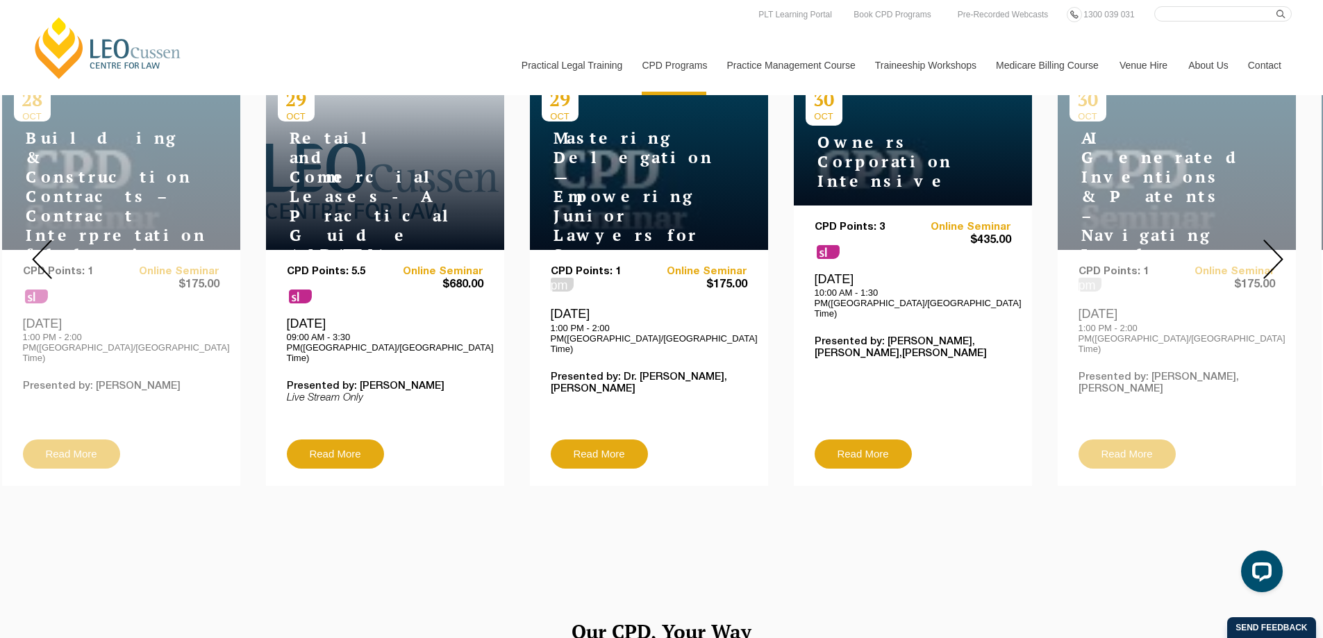
click at [1282, 253] on img at bounding box center [1274, 260] width 20 height 40
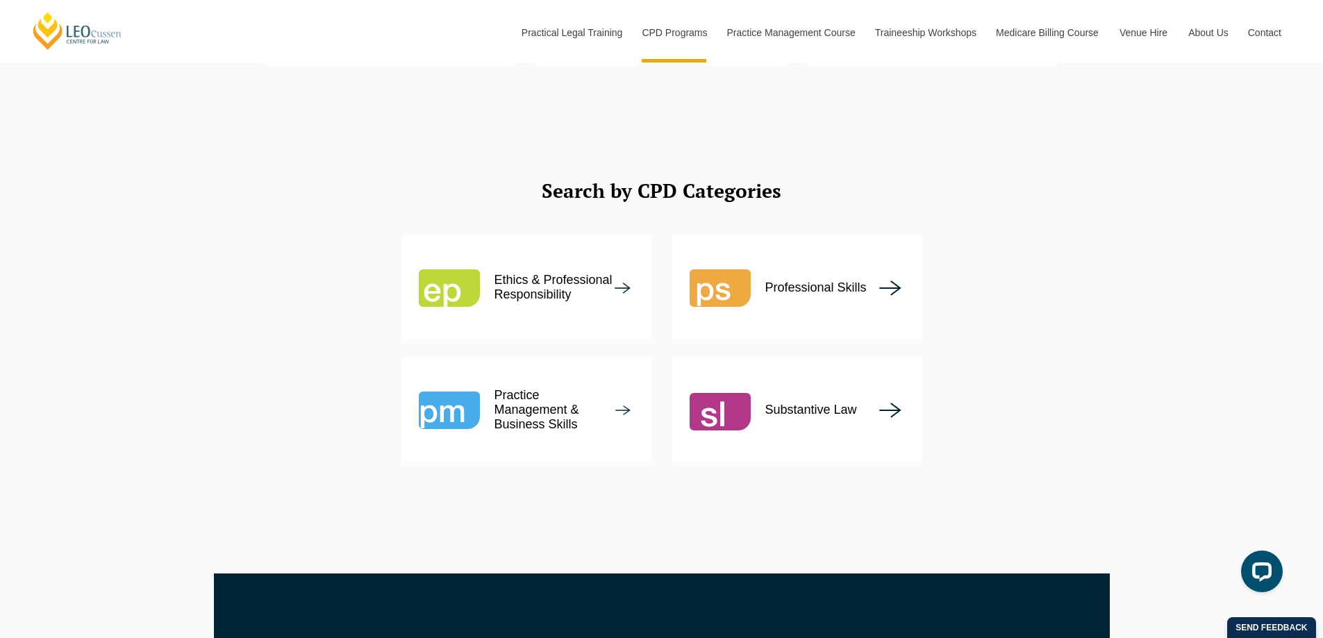
scroll to position [1667, 0]
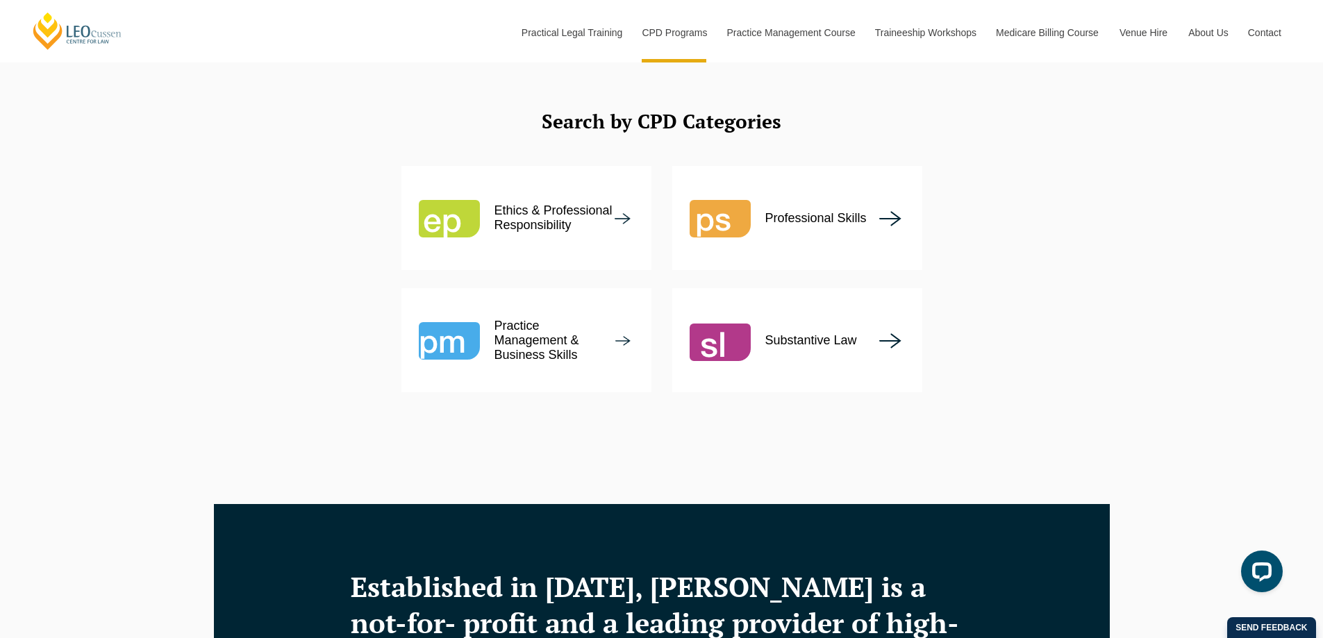
click at [609, 319] on p "Practice Management & Business Skills" at bounding box center [556, 341] width 122 height 44
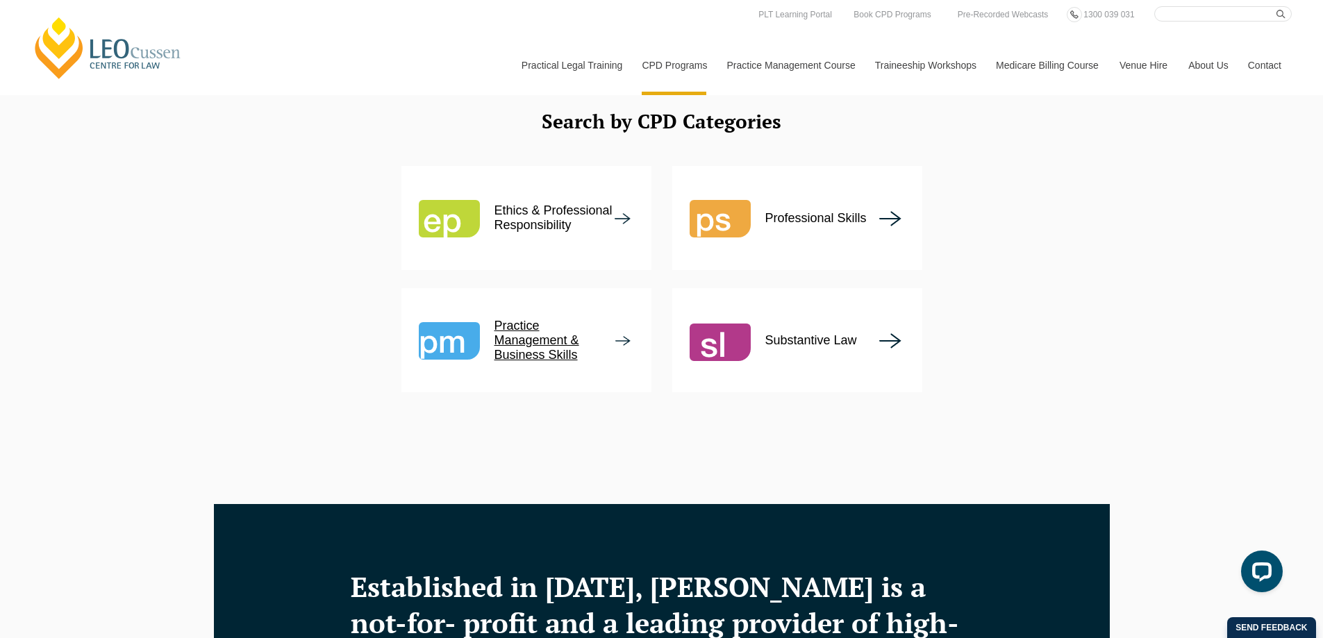
scroll to position [1598, 0]
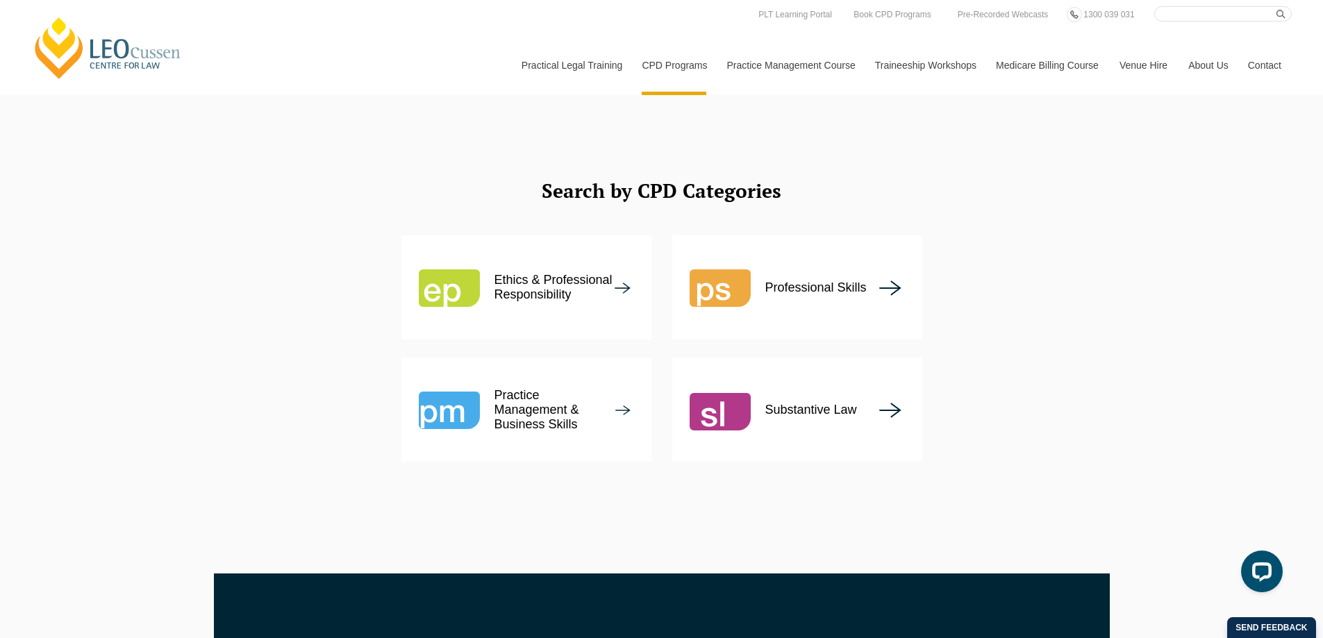
click at [809, 265] on div "Professional Skills" at bounding box center [778, 287] width 177 height 61
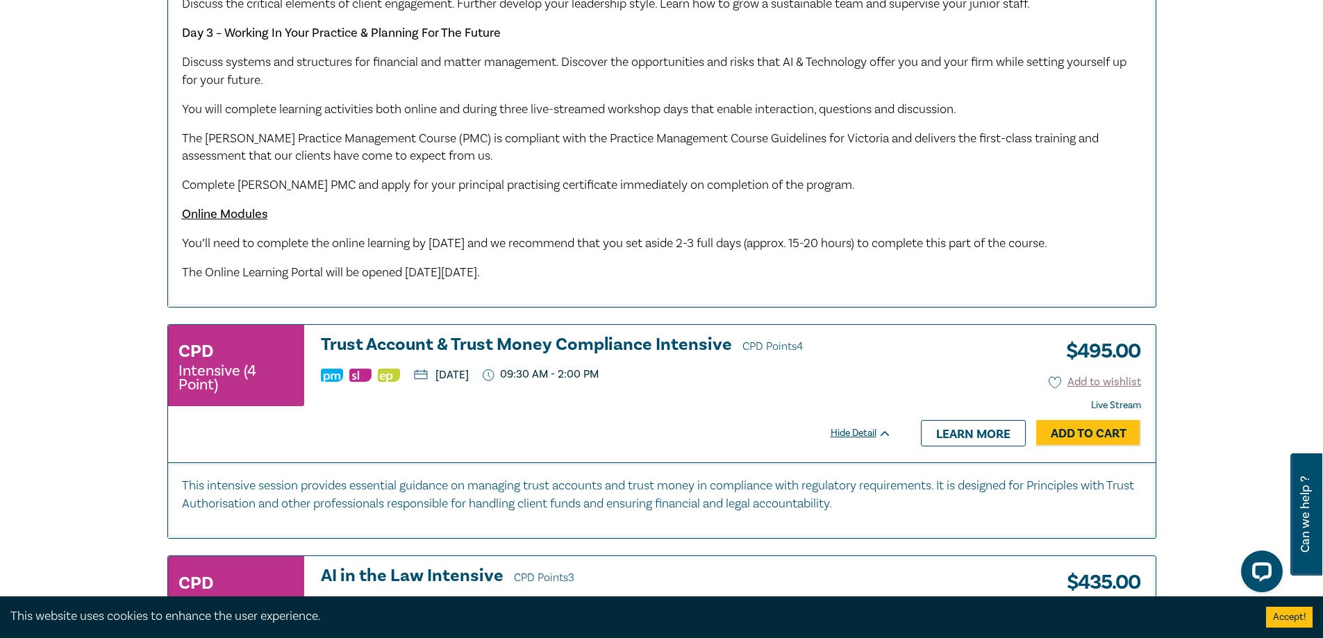
scroll to position [7294, 0]
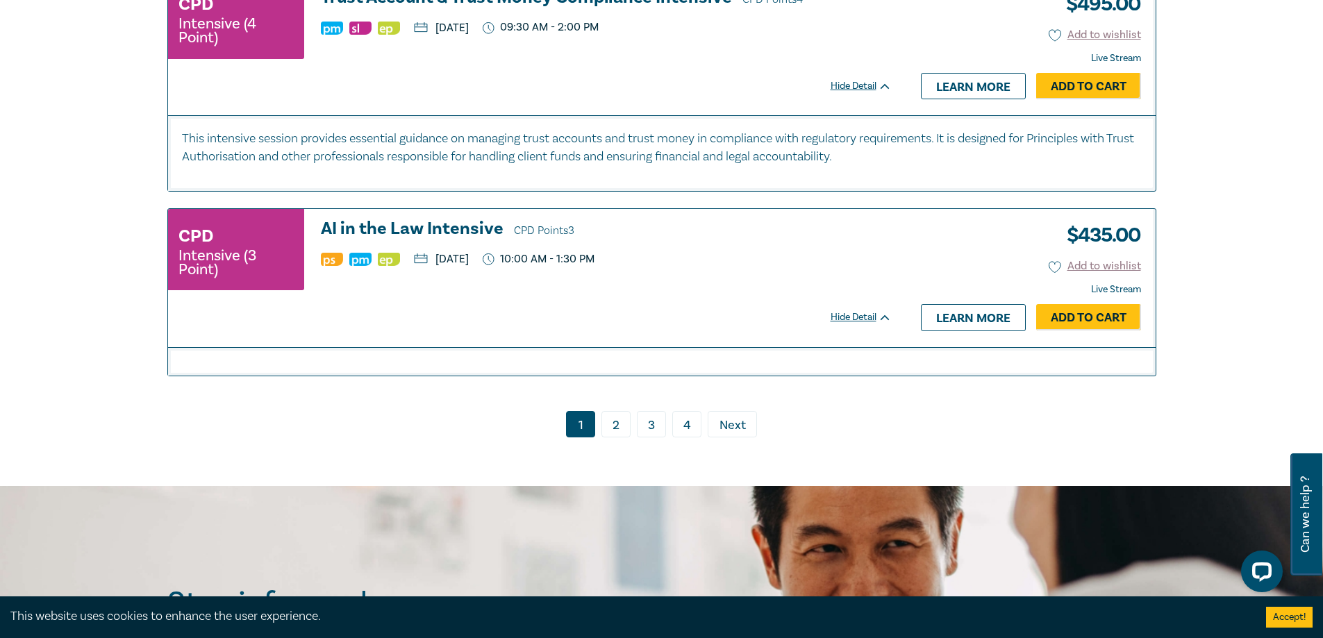
click at [604, 438] on link "2" at bounding box center [616, 424] width 29 height 26
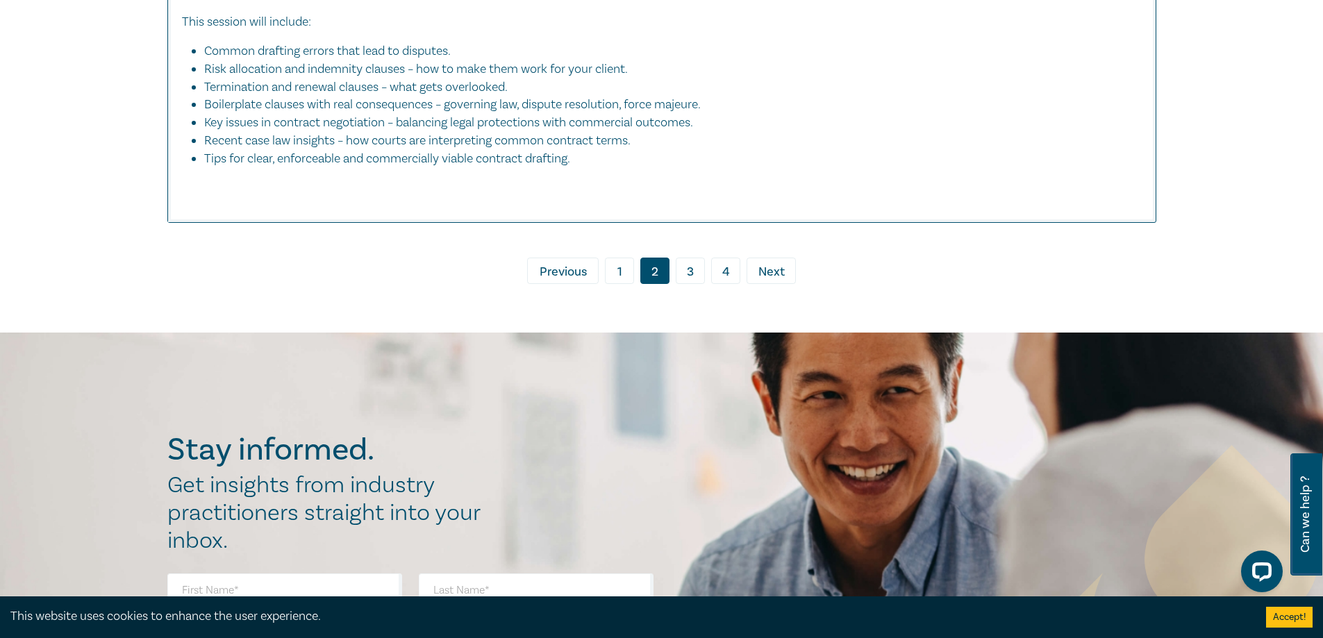
scroll to position [6282, 0]
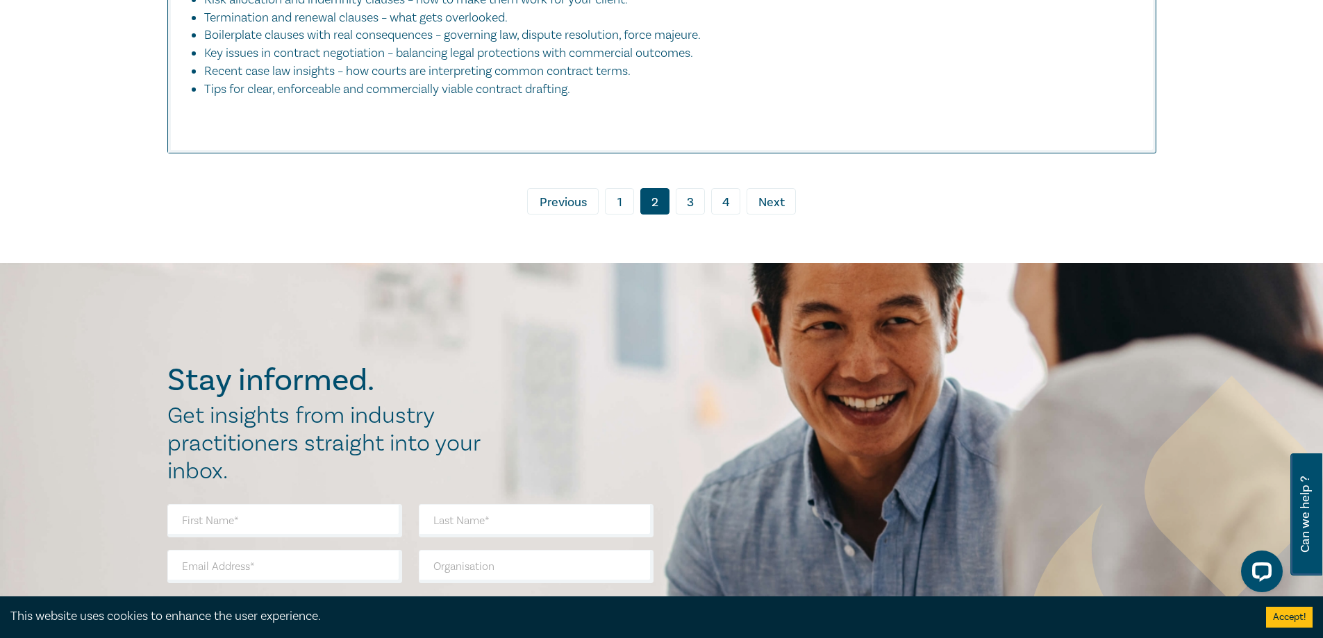
click at [697, 215] on link "3" at bounding box center [690, 201] width 29 height 26
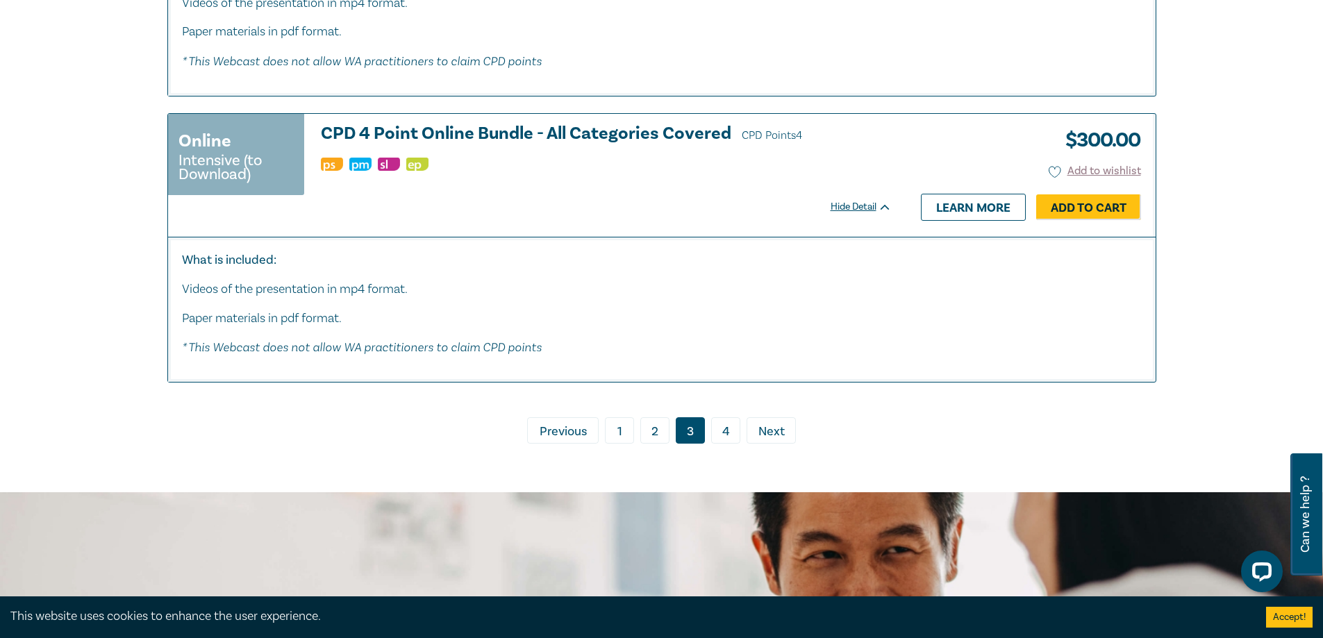
scroll to position [6183, 0]
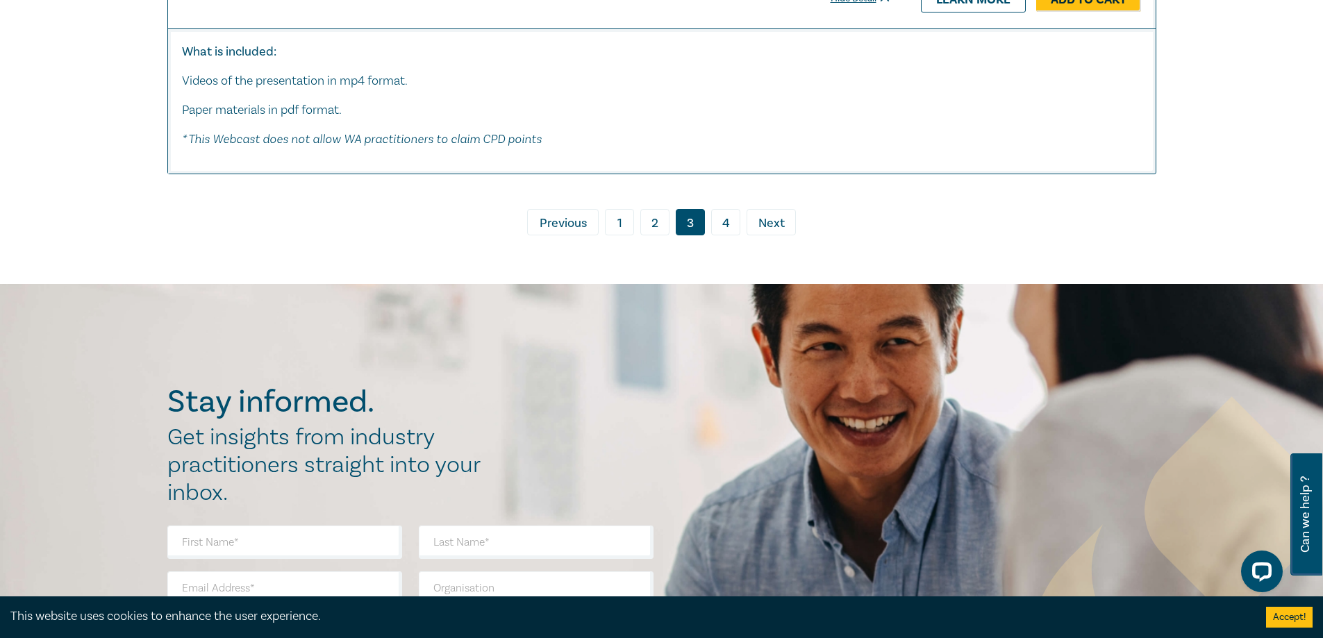
click at [719, 224] on link "4" at bounding box center [725, 222] width 29 height 26
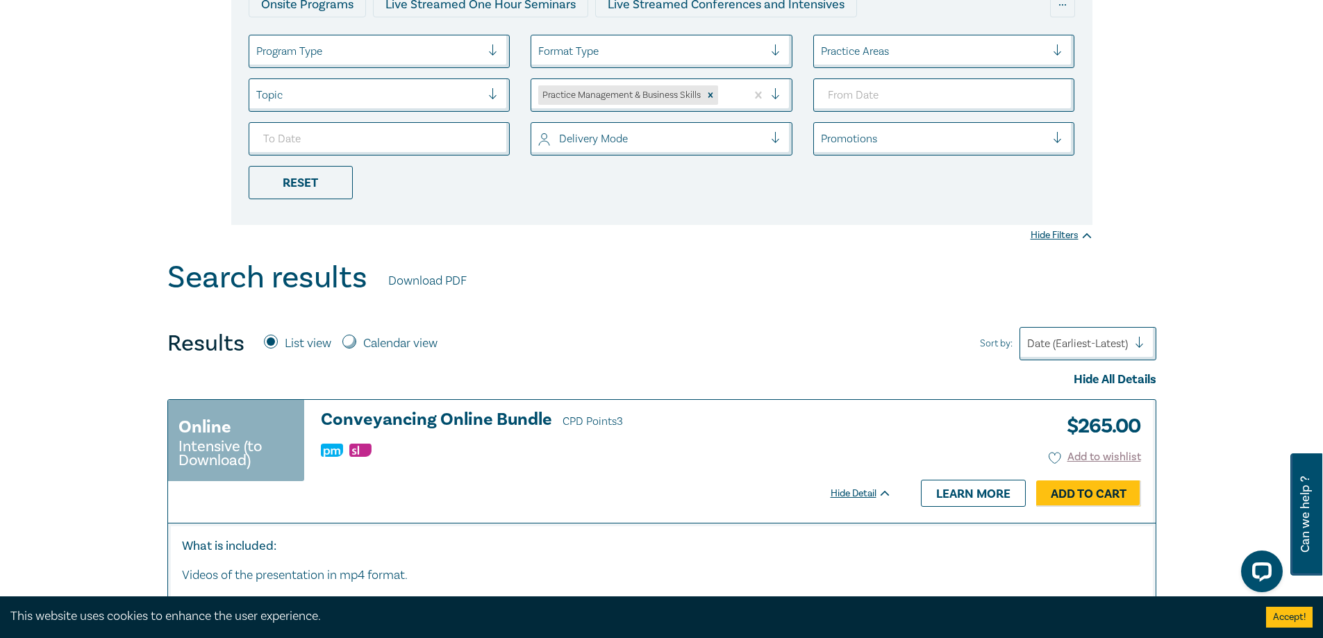
scroll to position [208, 0]
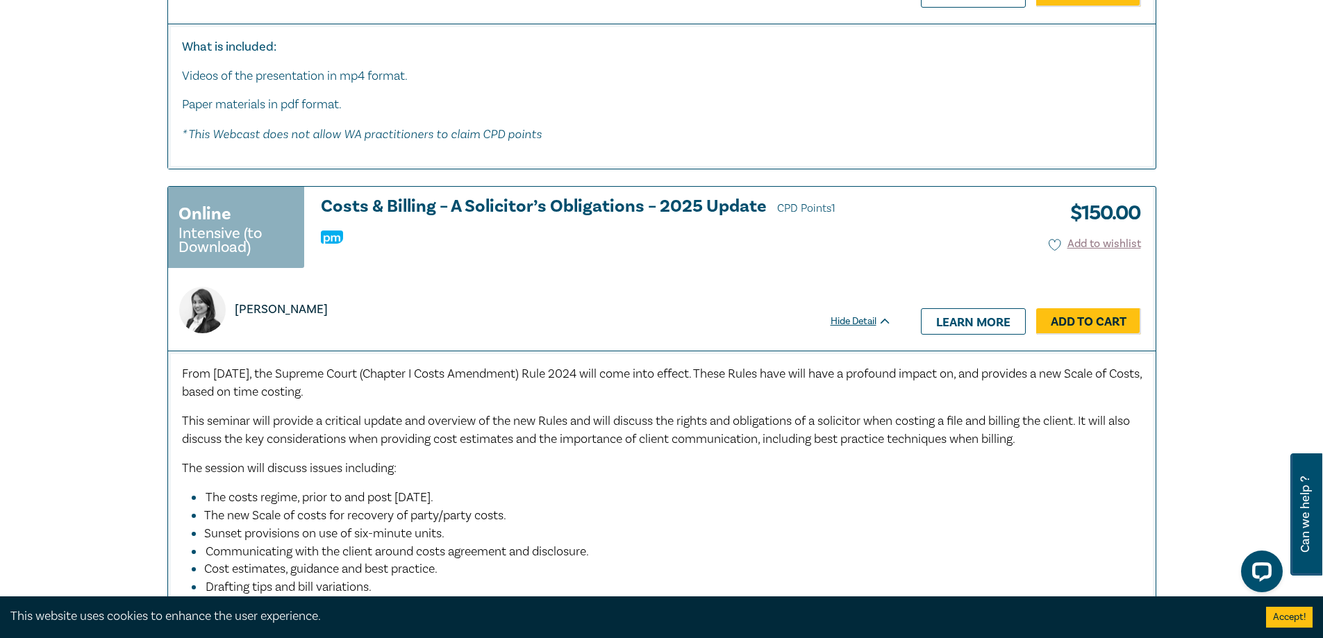
scroll to position [1667, 0]
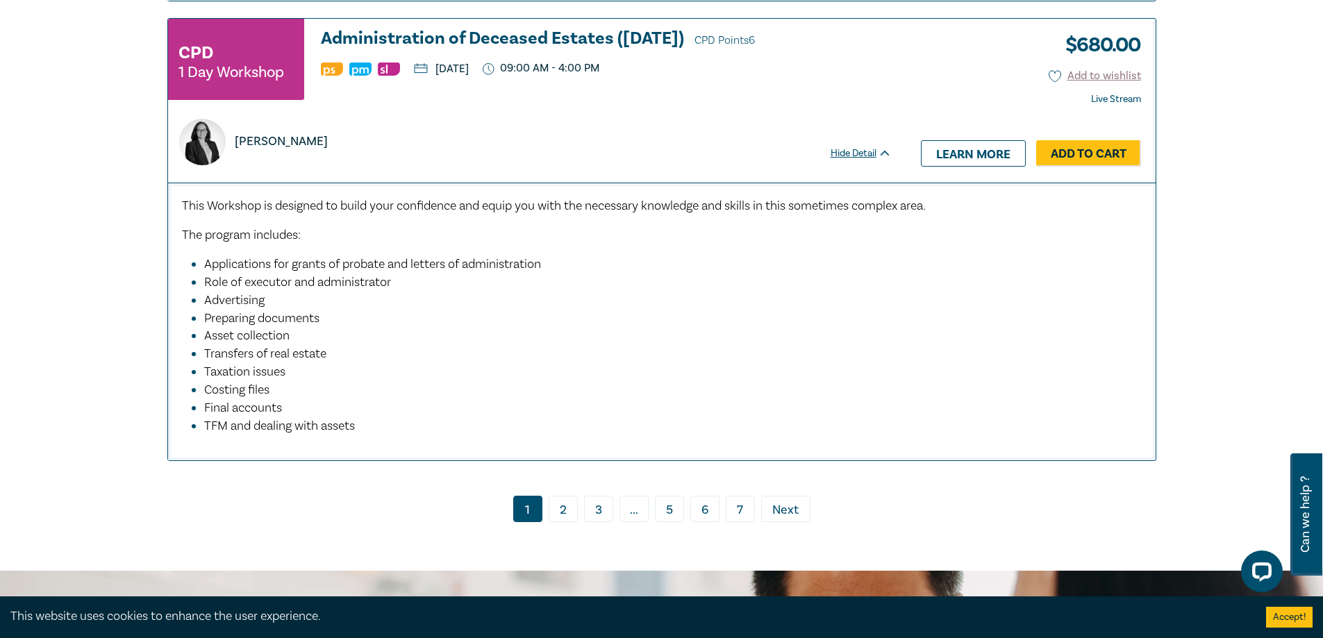
scroll to position [6947, 0]
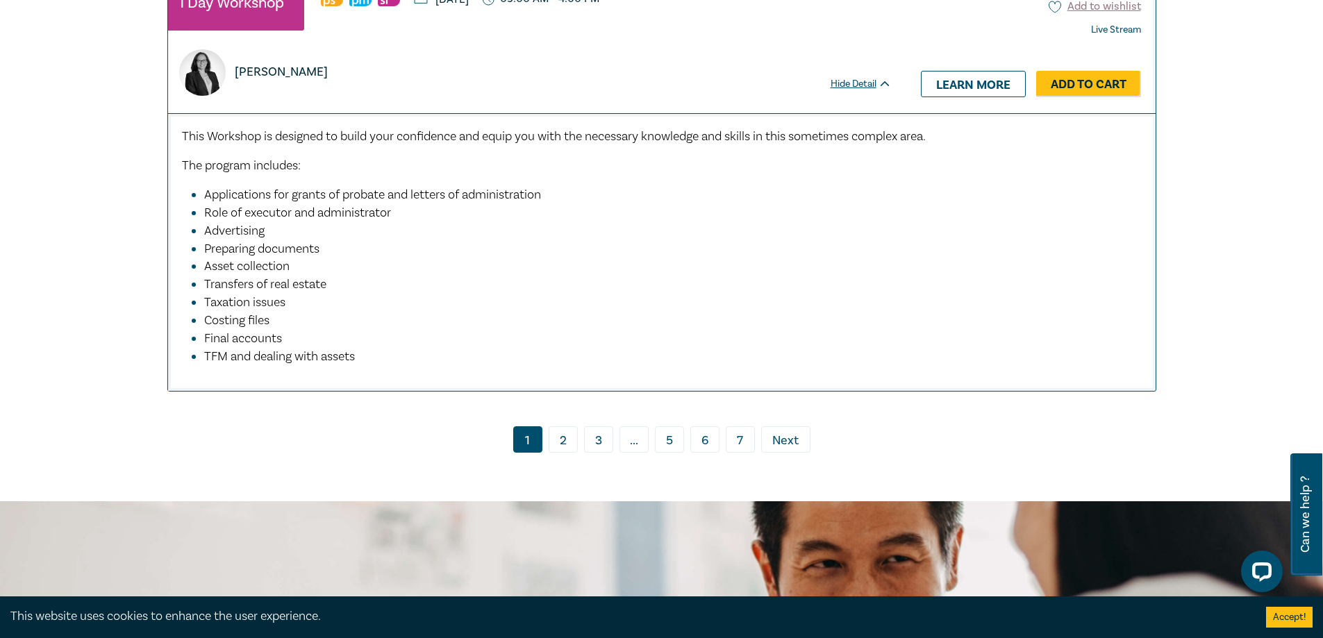
click at [562, 453] on link "2" at bounding box center [563, 440] width 29 height 26
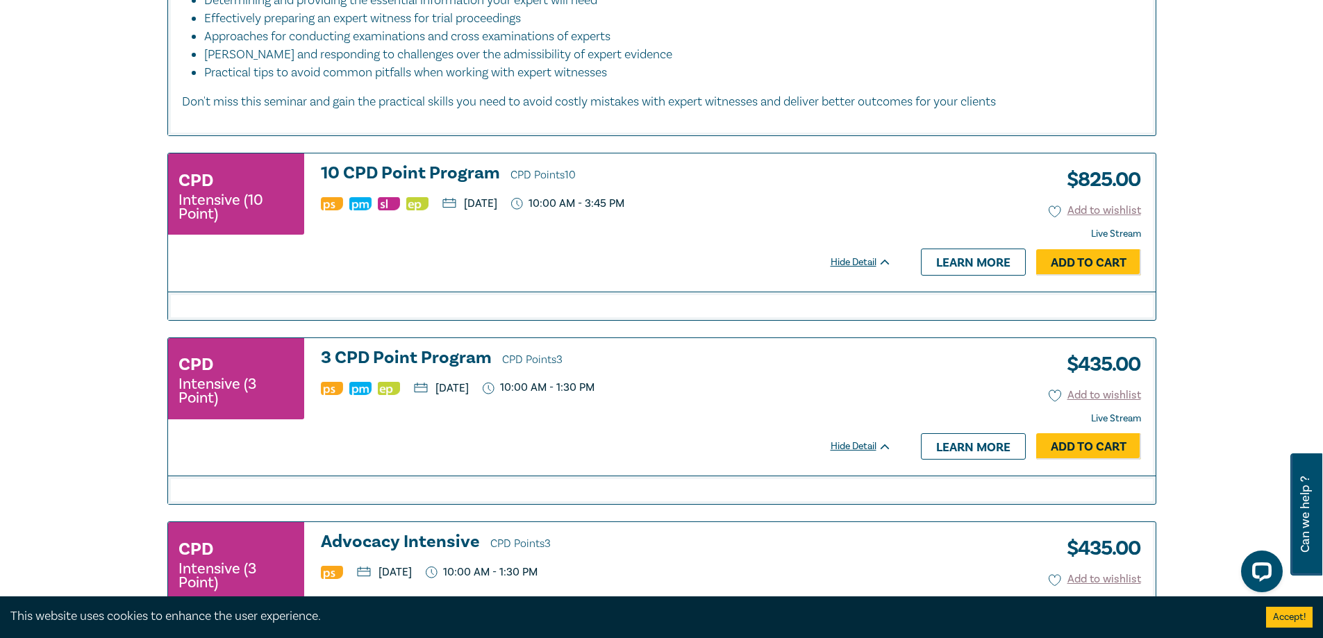
scroll to position [2709, 0]
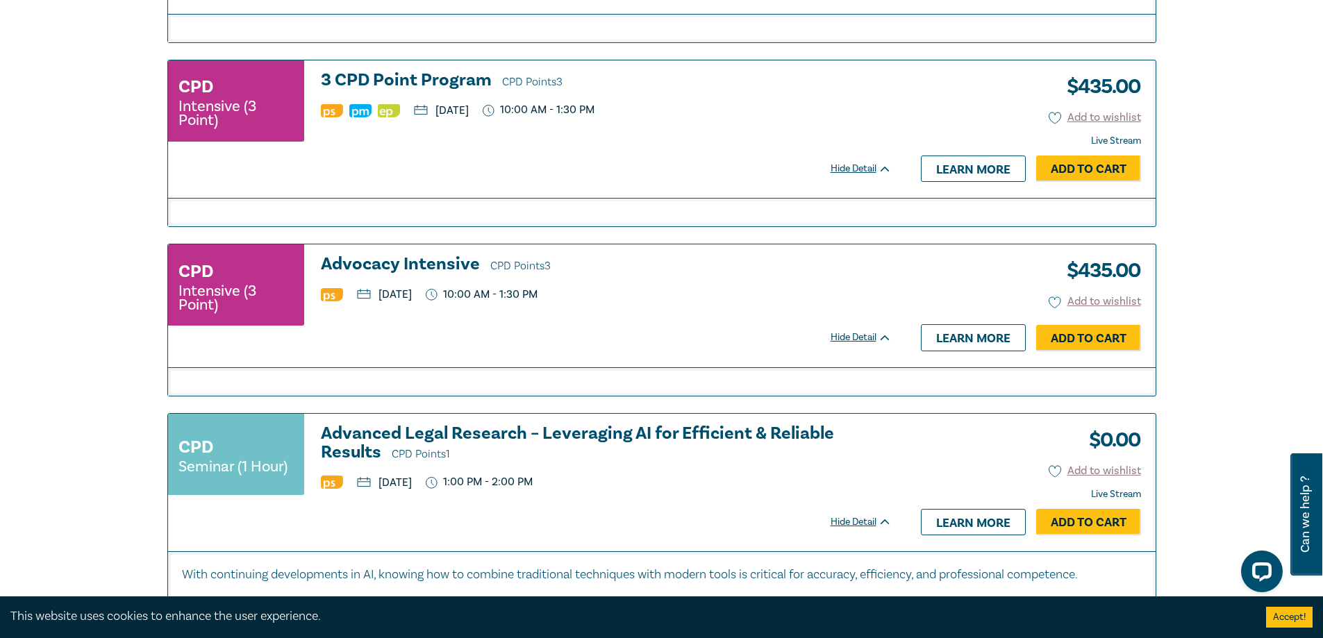
click at [883, 172] on icon at bounding box center [885, 169] width 10 height 6
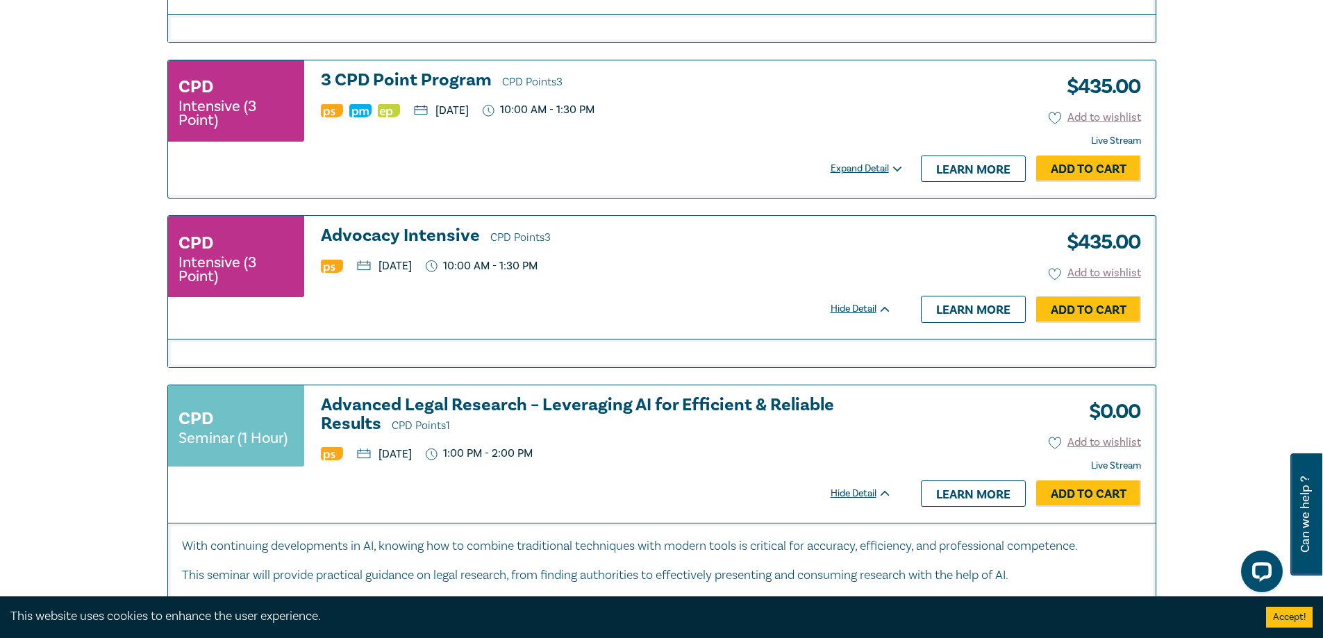
click at [883, 176] on div "Expand Detail" at bounding box center [869, 169] width 76 height 14
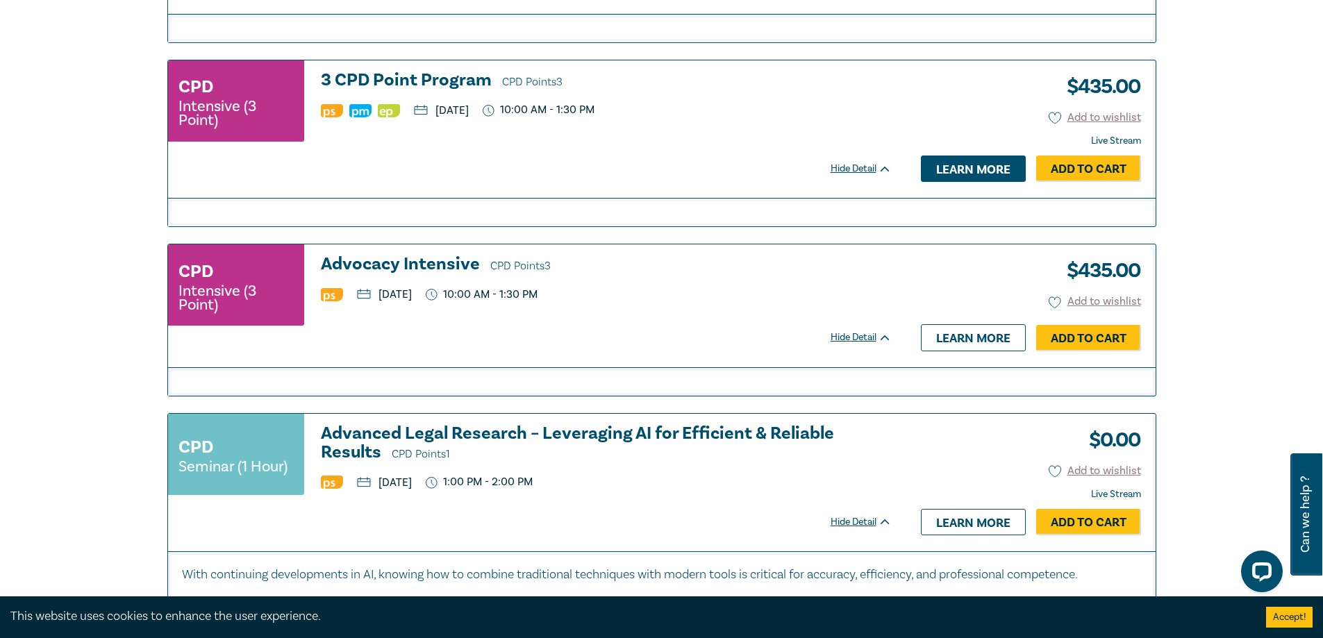
click at [936, 182] on link "Learn more" at bounding box center [973, 169] width 105 height 26
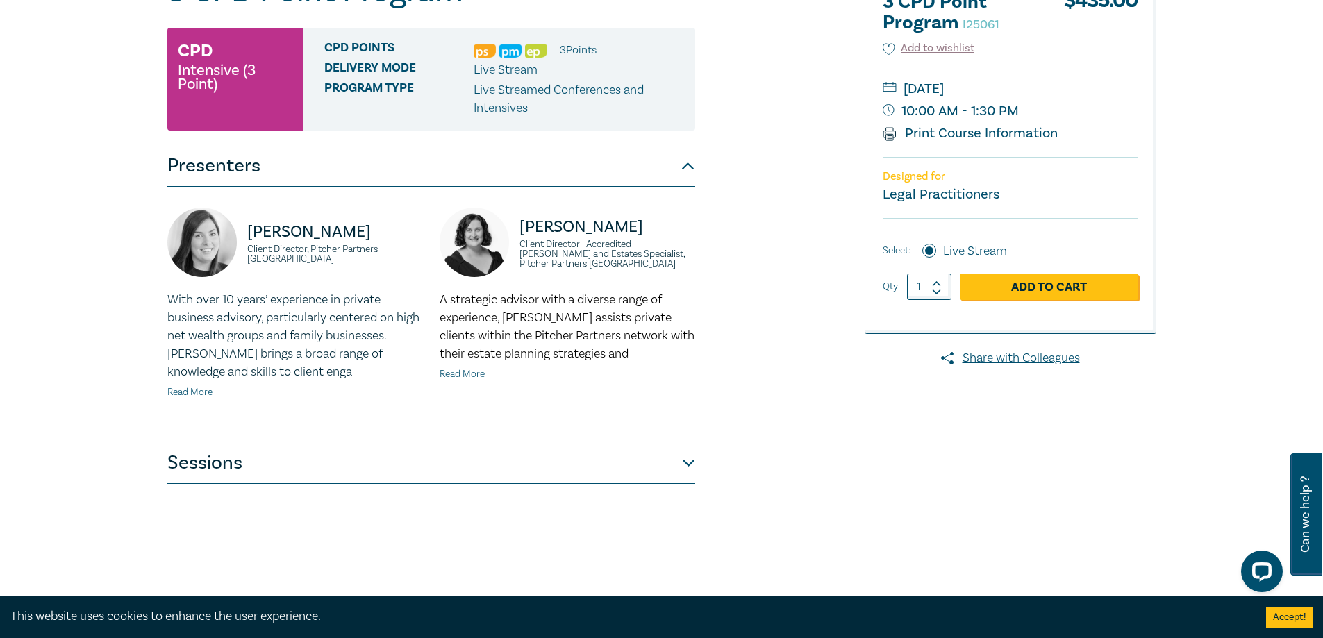
scroll to position [139, 0]
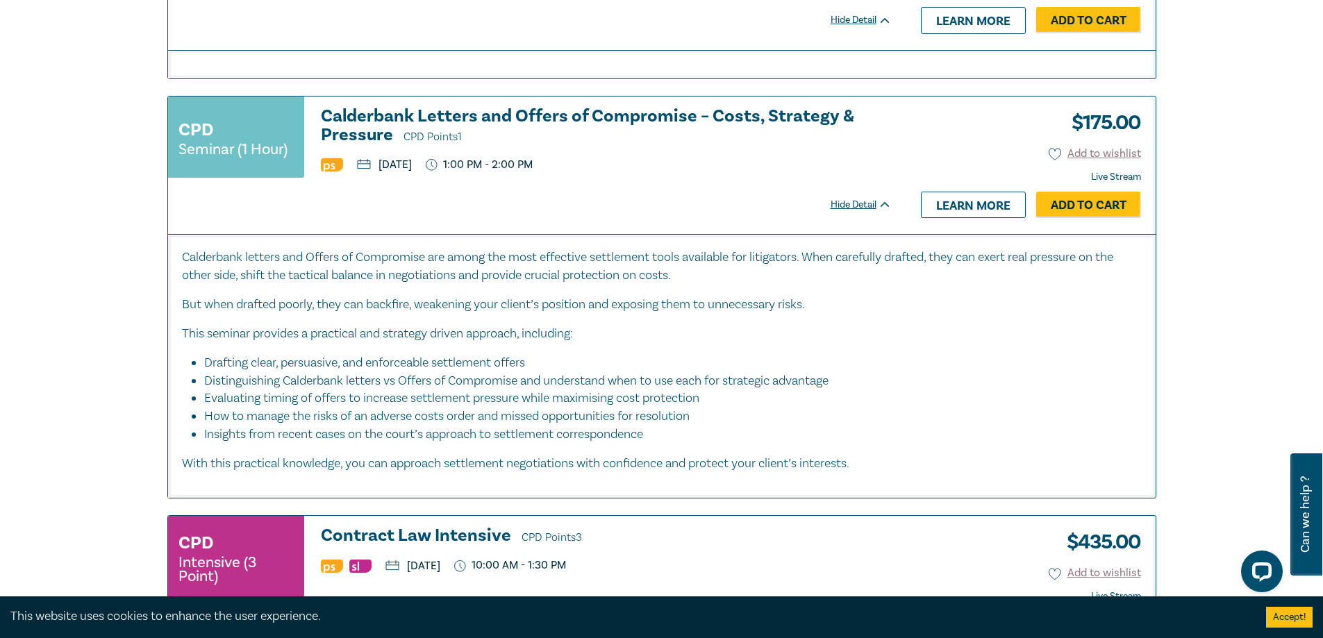
scroll to position [5349, 0]
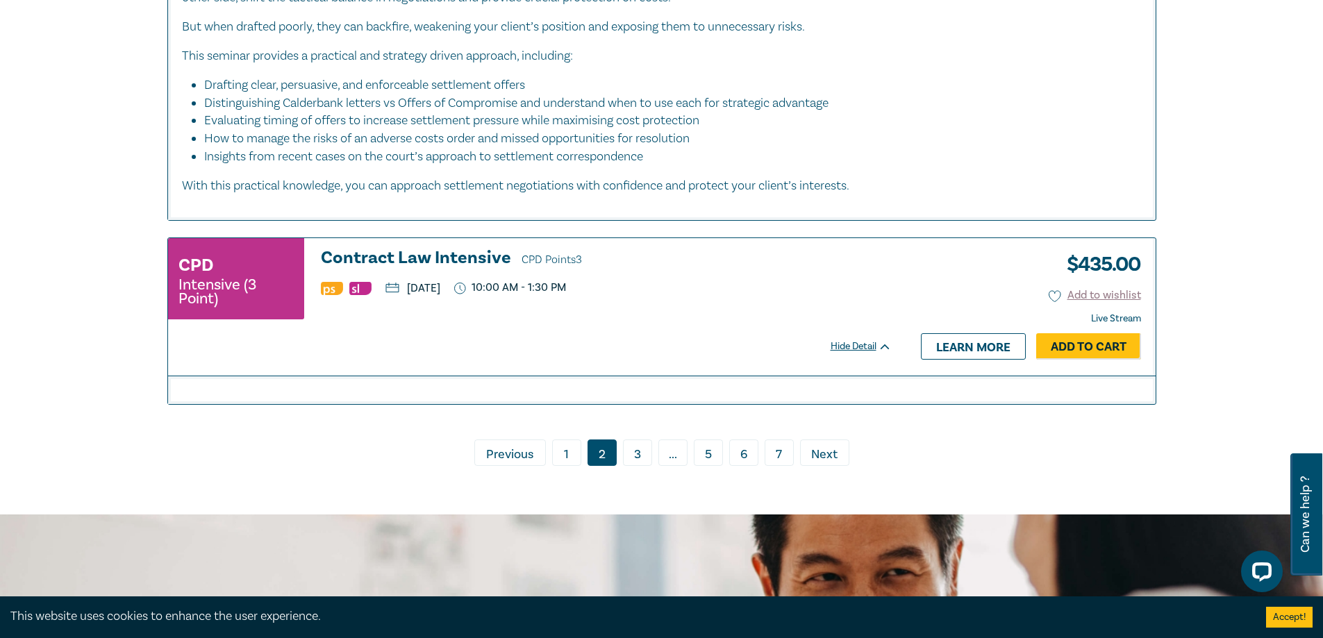
click at [643, 466] on link "3" at bounding box center [637, 453] width 29 height 26
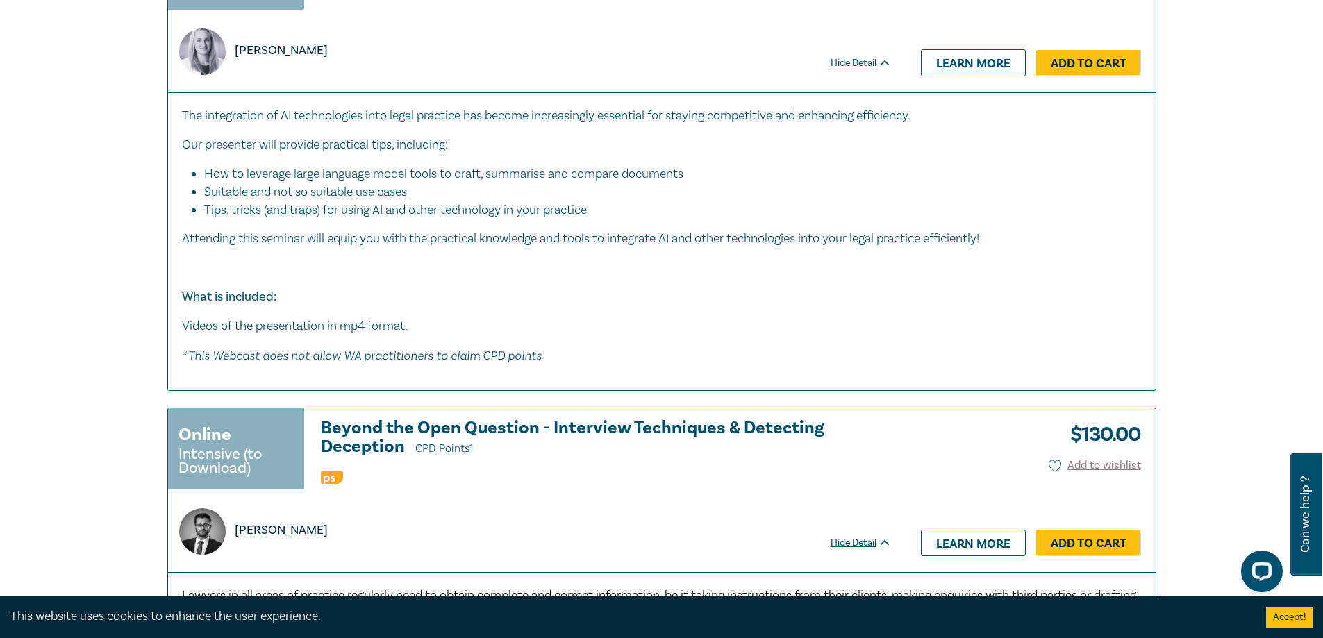
scroll to position [2362, 0]
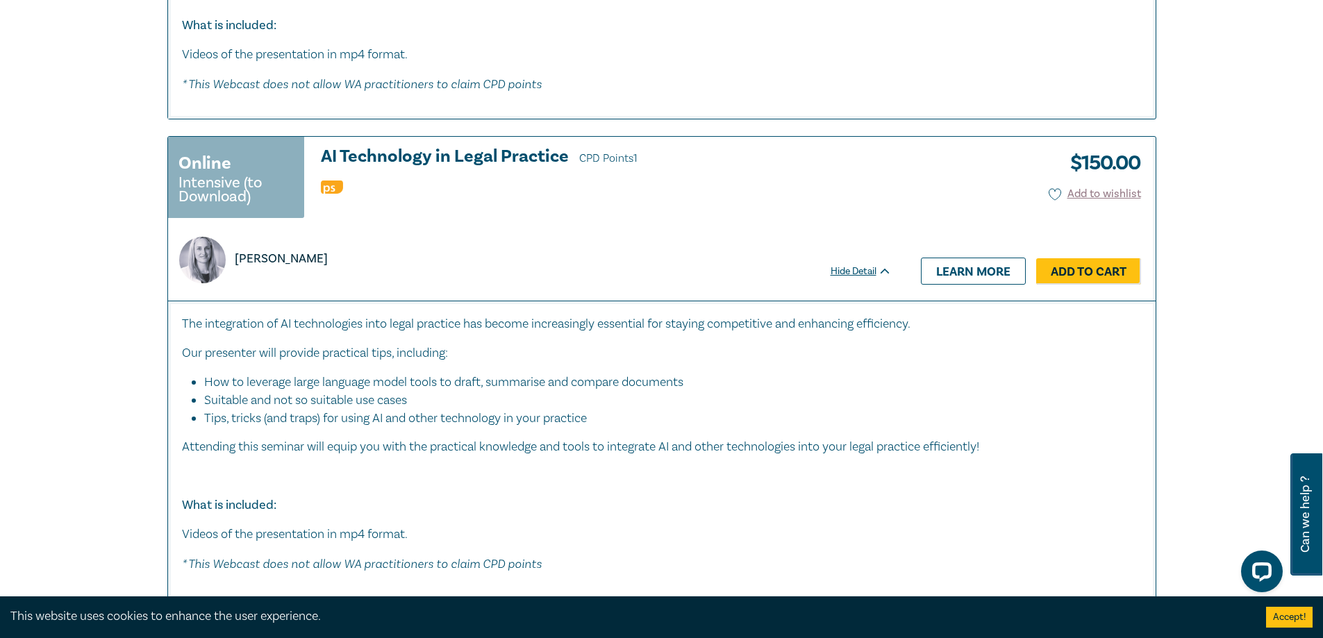
click at [504, 154] on h3 "AI Technology in Legal Practice CPD Points 1" at bounding box center [606, 157] width 571 height 21
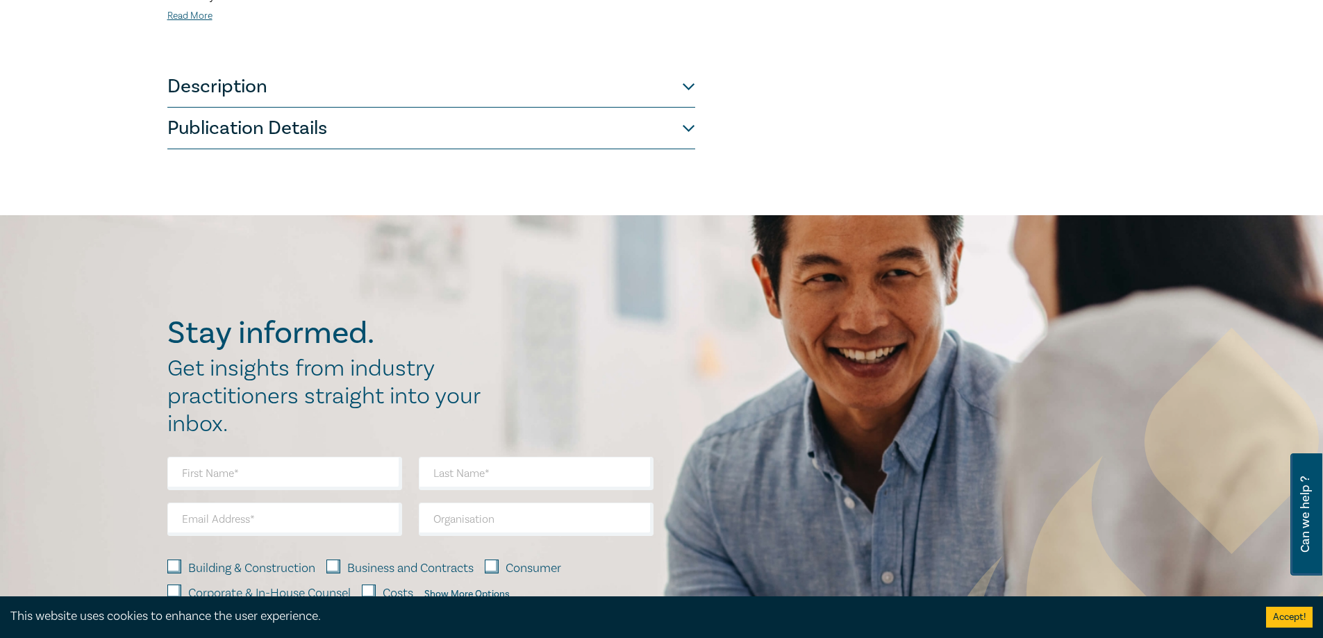
scroll to position [625, 0]
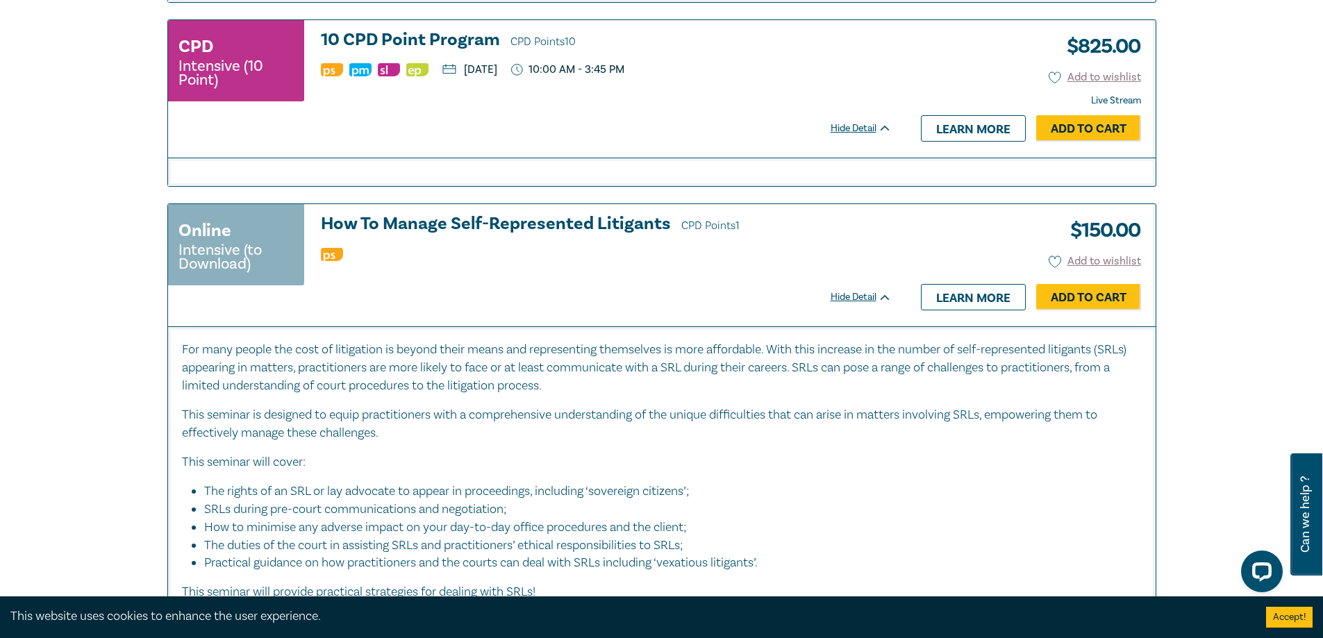
scroll to position [1320, 0]
